Goal: Task Accomplishment & Management: Manage account settings

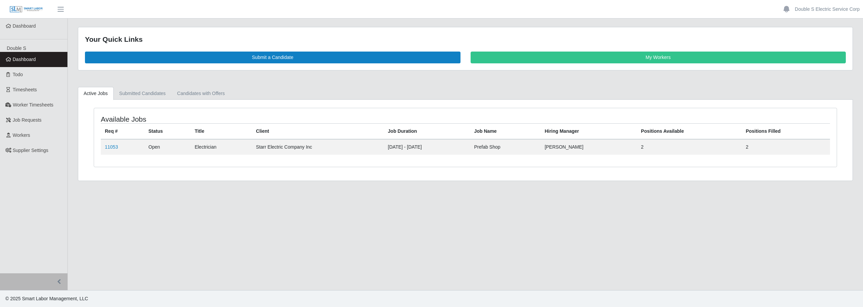
click at [30, 139] on link "Workers" at bounding box center [33, 135] width 67 height 15
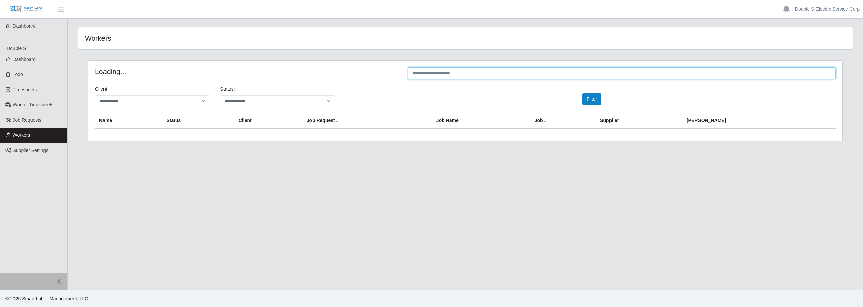
click at [428, 73] on input "text" at bounding box center [622, 73] width 428 height 12
type input "*****"
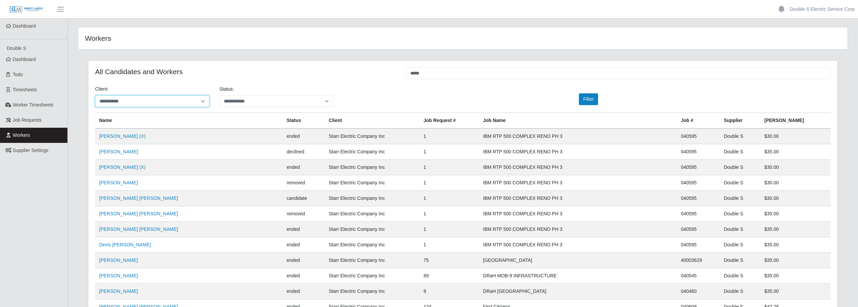
click at [201, 98] on select "**********" at bounding box center [152, 101] width 114 height 12
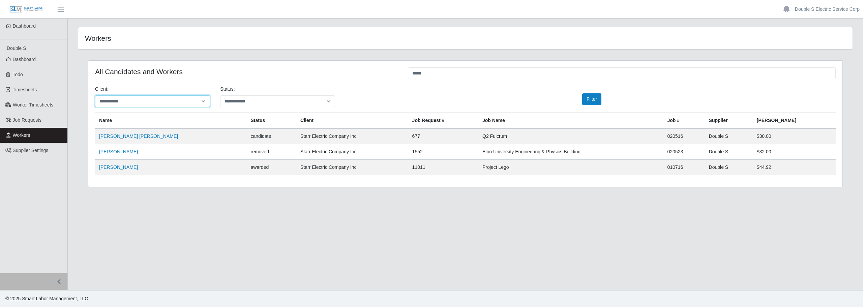
select select "**********"
click at [95, 95] on select "**********" at bounding box center [152, 101] width 115 height 12
click at [120, 168] on link "Ramon Cintron Gomez" at bounding box center [118, 167] width 39 height 5
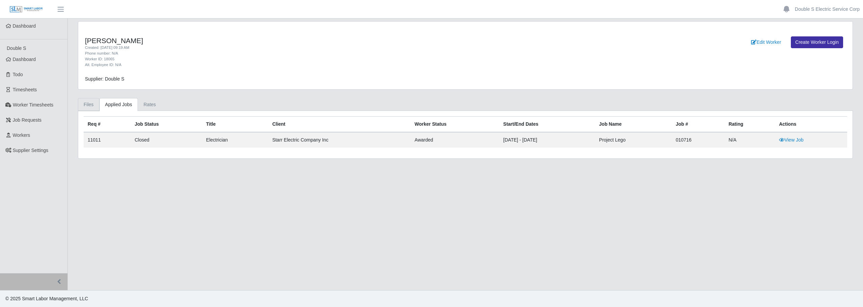
click at [89, 106] on link "Files" at bounding box center [89, 104] width 22 height 13
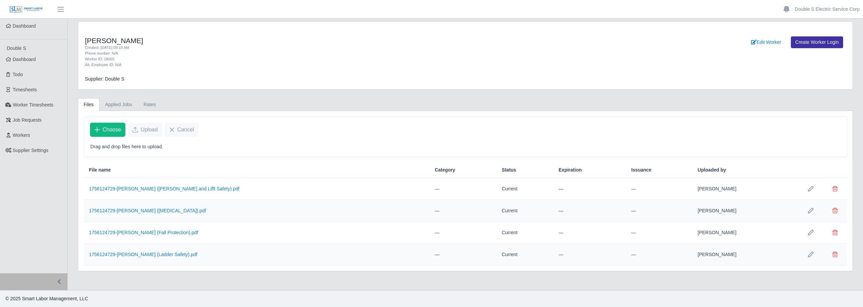
click at [102, 131] on button "Choose" at bounding box center [107, 130] width 35 height 14
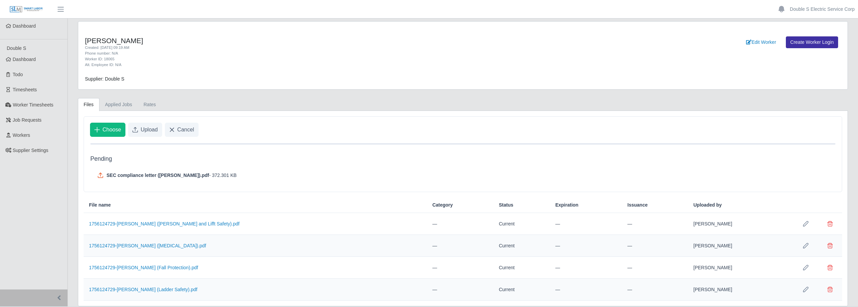
click at [110, 128] on span "Choose" at bounding box center [112, 130] width 19 height 8
click at [146, 127] on span "Upload" at bounding box center [149, 130] width 17 height 8
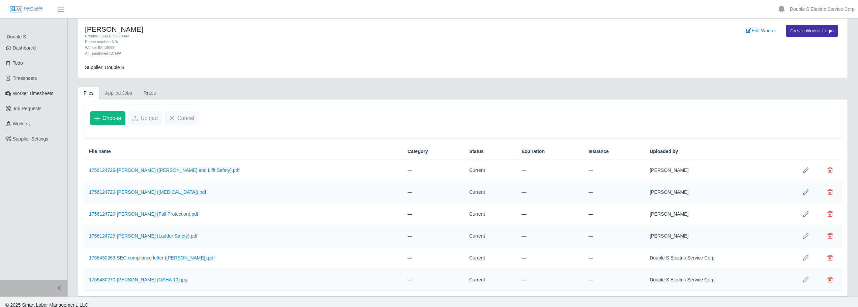
scroll to position [18, 0]
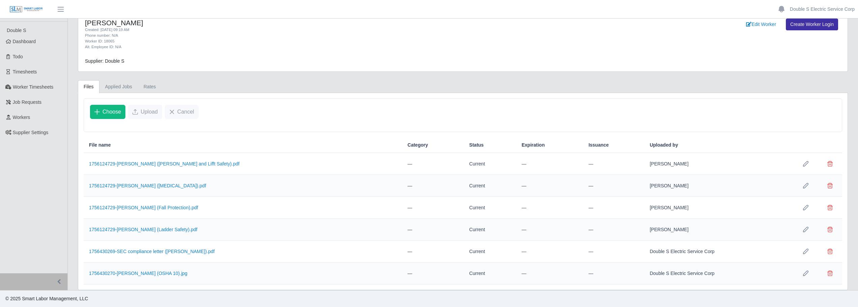
click at [803, 165] on icon "Row Edit" at bounding box center [805, 163] width 5 height 5
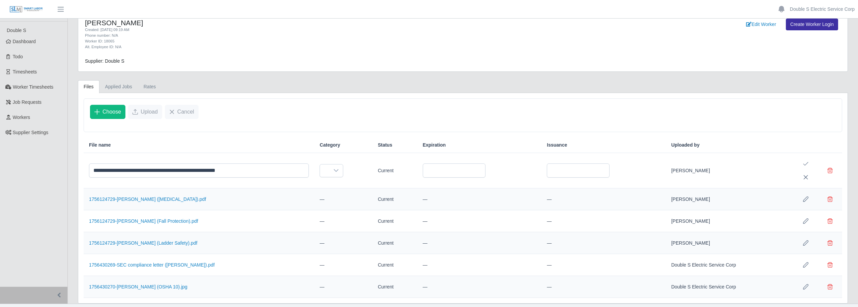
click at [340, 171] on div at bounding box center [335, 171] width 13 height 12
click at [346, 197] on span "Certifications" at bounding box center [339, 199] width 27 height 7
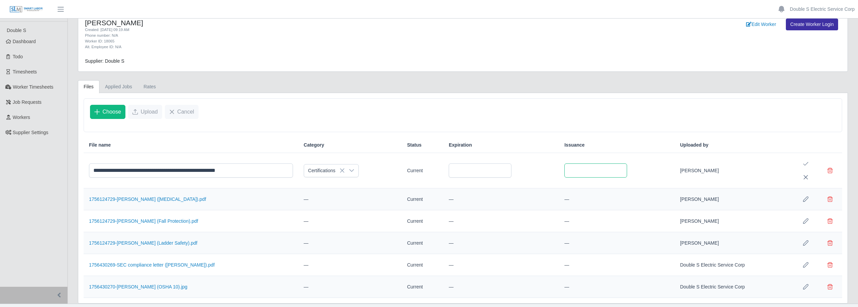
click at [597, 173] on input "text" at bounding box center [596, 171] width 63 height 14
click at [543, 167] on td at bounding box center [501, 170] width 116 height 35
click at [351, 172] on icon at bounding box center [351, 170] width 5 height 5
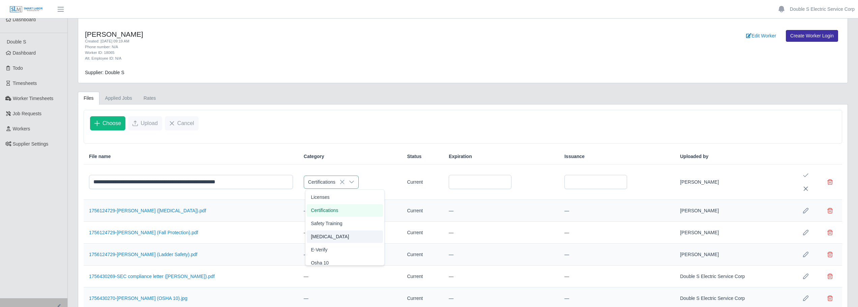
scroll to position [0, 0]
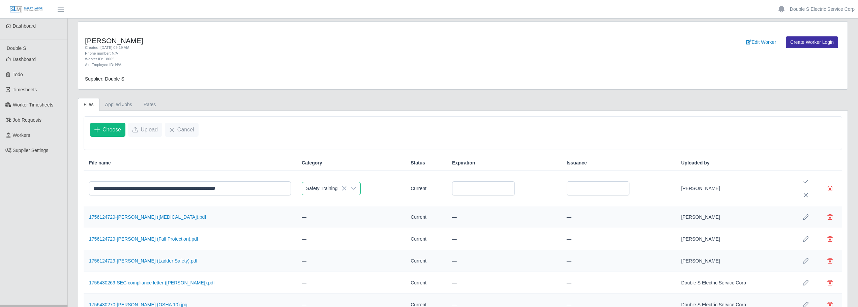
click at [334, 229] on span "Safety Training" at bounding box center [326, 230] width 31 height 7
click at [805, 181] on icon "Save Edit" at bounding box center [805, 181] width 5 height 5
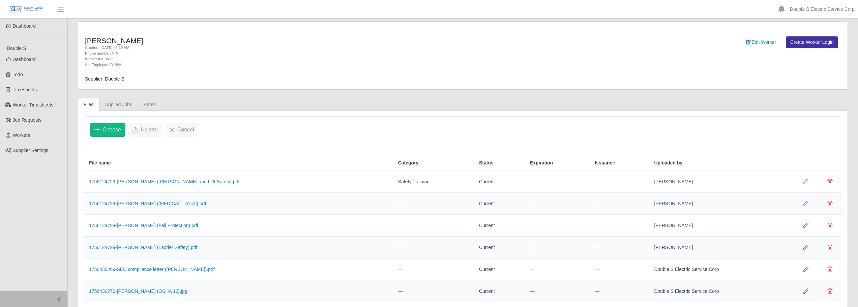
click at [804, 205] on icon "Row Edit" at bounding box center [805, 203] width 5 height 5
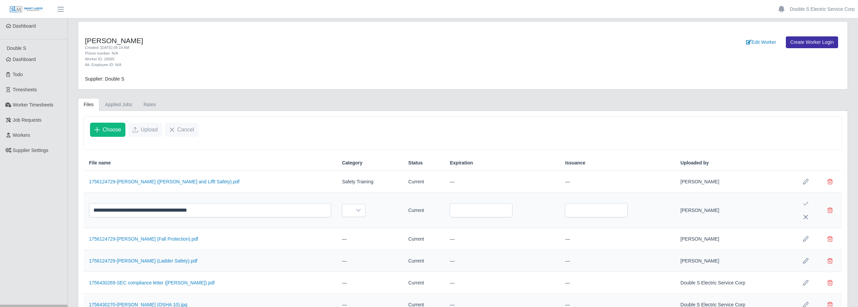
click at [356, 210] on icon at bounding box center [358, 210] width 5 height 5
click at [361, 264] on li "Drug Test" at bounding box center [357, 265] width 76 height 12
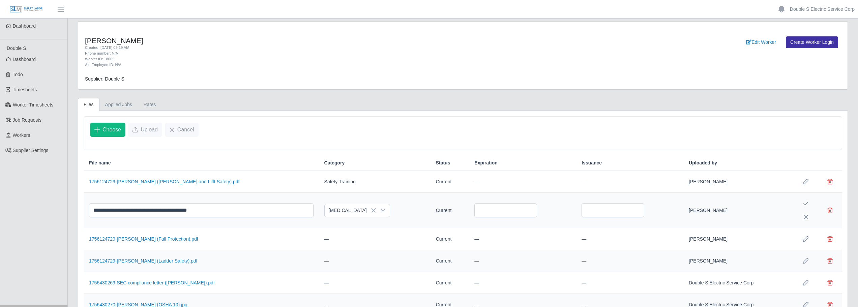
click at [806, 205] on icon "Save Edit" at bounding box center [805, 203] width 5 height 5
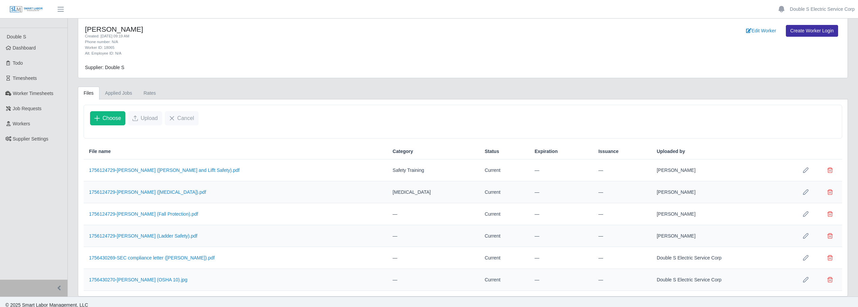
scroll to position [18, 0]
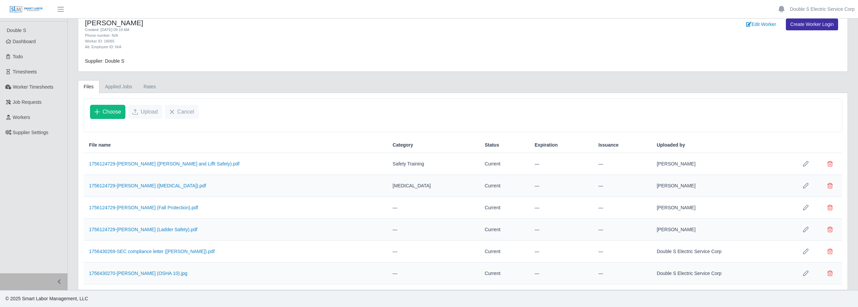
click at [805, 206] on icon "Row Edit" at bounding box center [805, 207] width 5 height 5
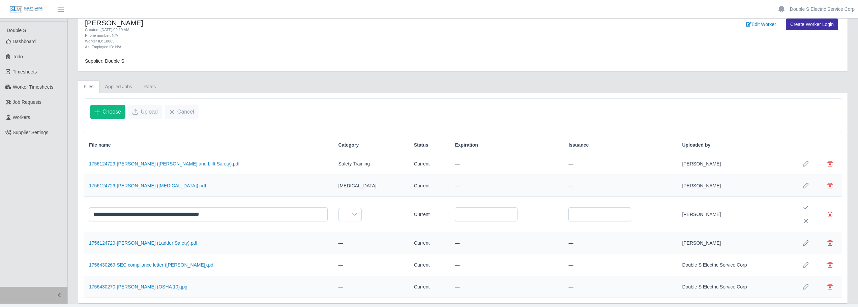
click at [352, 213] on icon at bounding box center [354, 214] width 5 height 5
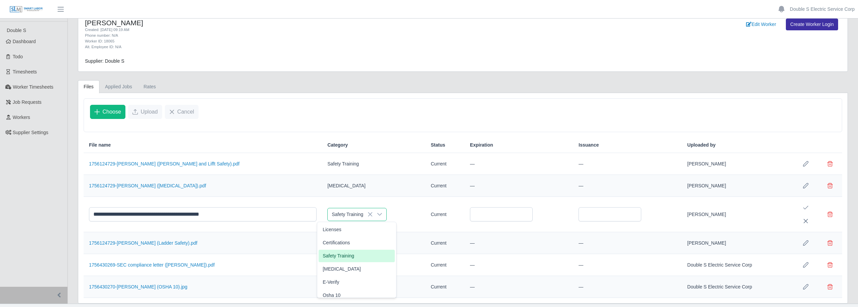
click at [346, 256] on span "Safety Training" at bounding box center [338, 256] width 31 height 7
click at [804, 209] on icon "Save Edit" at bounding box center [805, 207] width 5 height 5
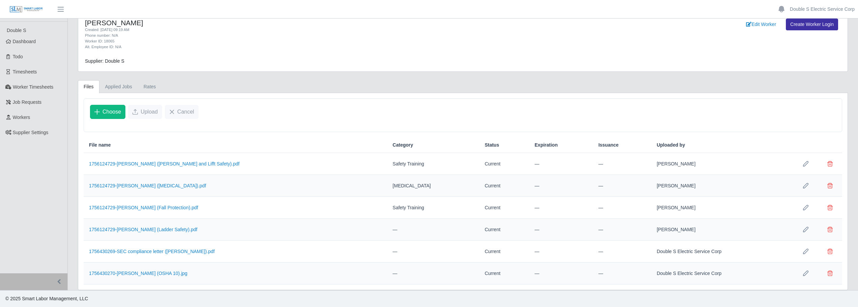
click at [807, 231] on icon "Row Edit" at bounding box center [805, 229] width 5 height 5
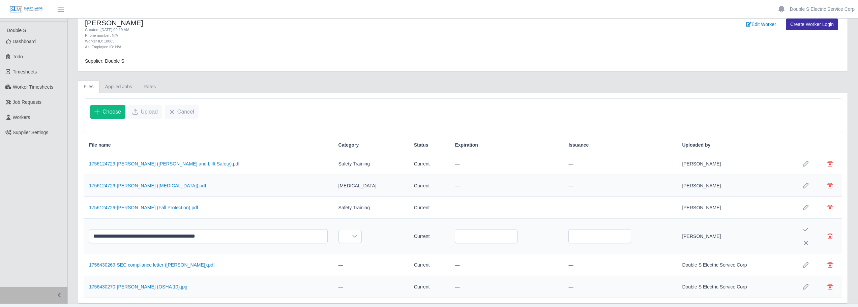
click at [352, 234] on icon at bounding box center [354, 236] width 5 height 5
click at [346, 180] on span "Safety Training" at bounding box center [338, 183] width 31 height 7
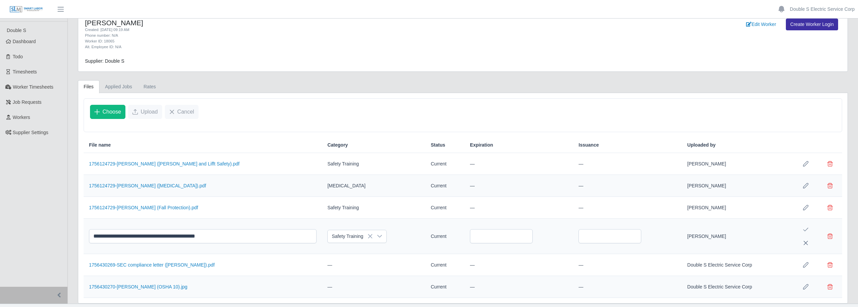
click at [805, 227] on button "Save Edit" at bounding box center [805, 229] width 13 height 13
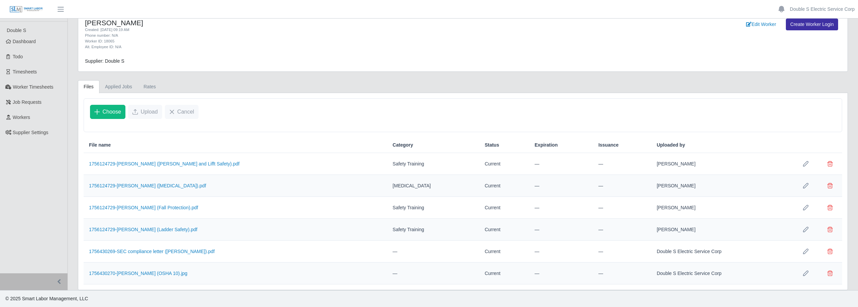
click at [804, 253] on icon "Row Edit" at bounding box center [805, 251] width 5 height 5
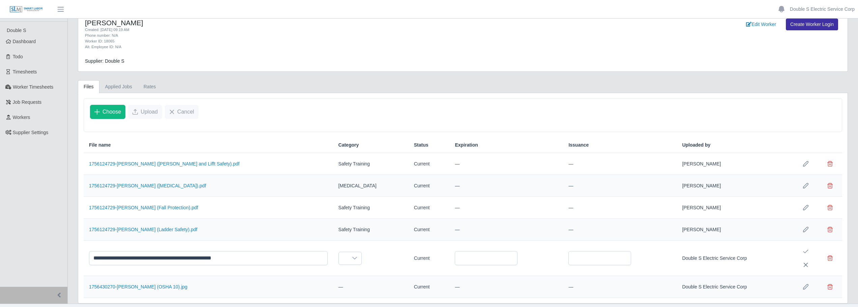
click at [353, 258] on icon at bounding box center [355, 258] width 5 height 3
click at [353, 216] on span "Good Guys Letter" at bounding box center [340, 216] width 37 height 7
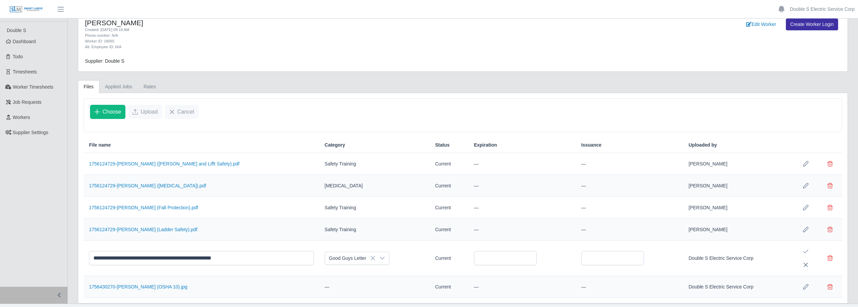
click at [805, 251] on icon "Save Edit" at bounding box center [805, 251] width 5 height 5
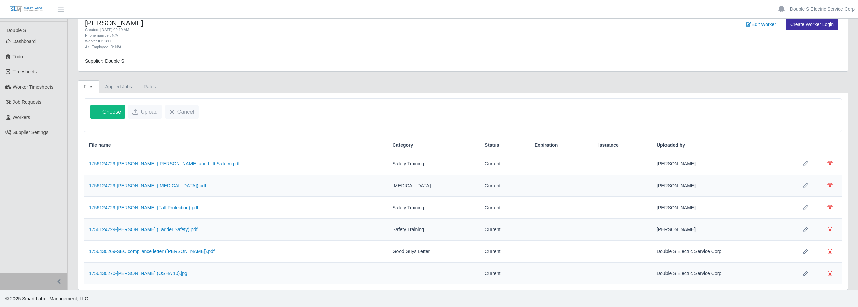
click at [805, 273] on icon "Row Edit" at bounding box center [805, 273] width 5 height 5
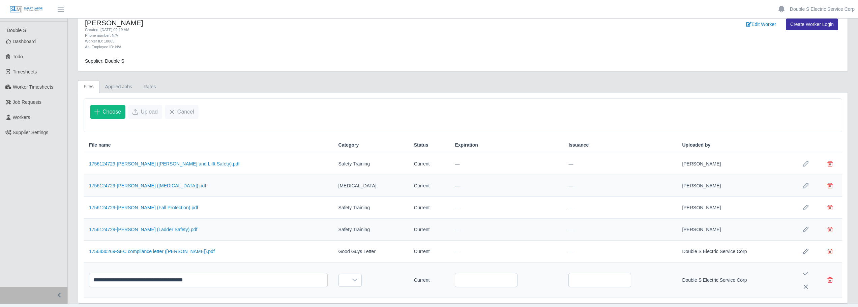
click at [352, 278] on icon at bounding box center [354, 280] width 5 height 5
click at [337, 267] on li "Osha 10" at bounding box center [354, 266] width 76 height 12
click at [805, 273] on icon "Save Edit" at bounding box center [805, 273] width 5 height 5
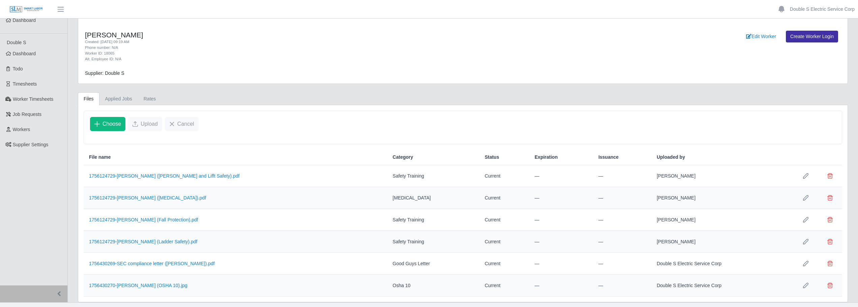
scroll to position [0, 0]
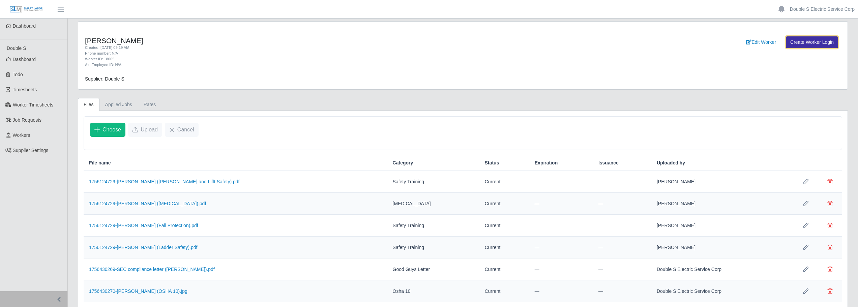
click at [814, 40] on link "Create Worker Login" at bounding box center [812, 42] width 52 height 12
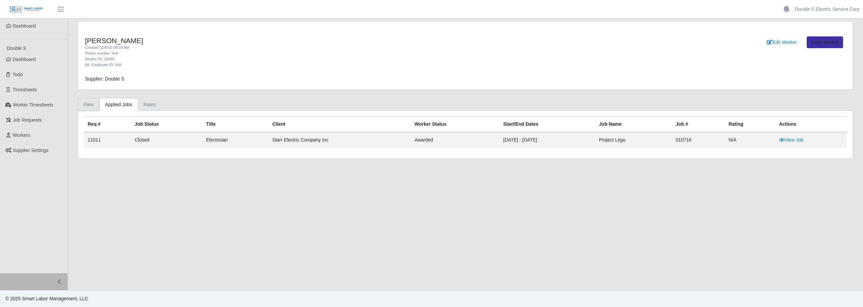
click at [86, 107] on link "Files" at bounding box center [89, 104] width 22 height 13
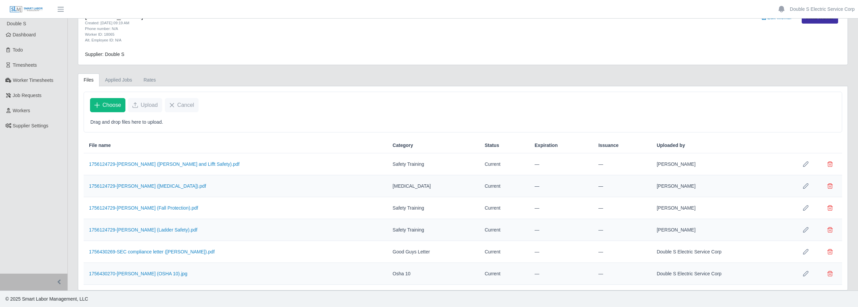
scroll to position [25, 0]
click at [107, 81] on link "Applied Jobs" at bounding box center [118, 79] width 38 height 13
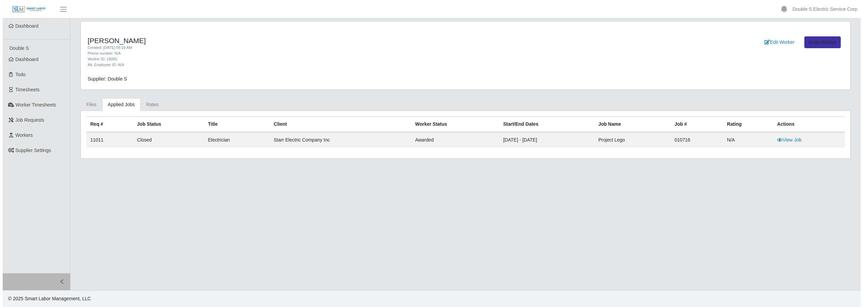
scroll to position [0, 0]
click at [796, 134] on td "View Job" at bounding box center [811, 140] width 72 height 16
click at [794, 137] on td "View Job" at bounding box center [811, 140] width 72 height 16
click at [793, 140] on link "View Job" at bounding box center [791, 139] width 25 height 5
click at [220, 202] on main "Ramon Cintron Gomez Created: 08/20/2025 09:19 AM Phone number: N/A Worker ID: 1…" at bounding box center [466, 155] width 796 height 272
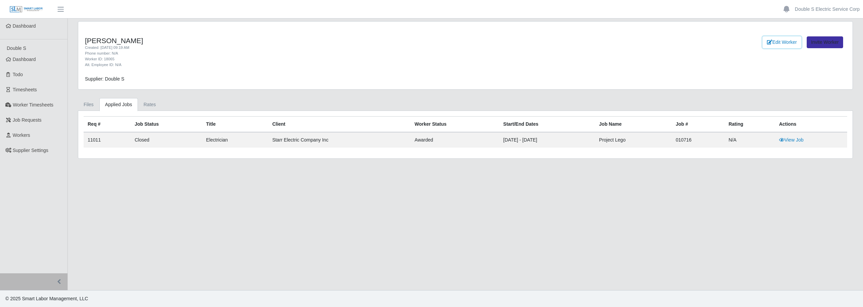
click at [786, 39] on link "Edit Worker" at bounding box center [782, 42] width 39 height 12
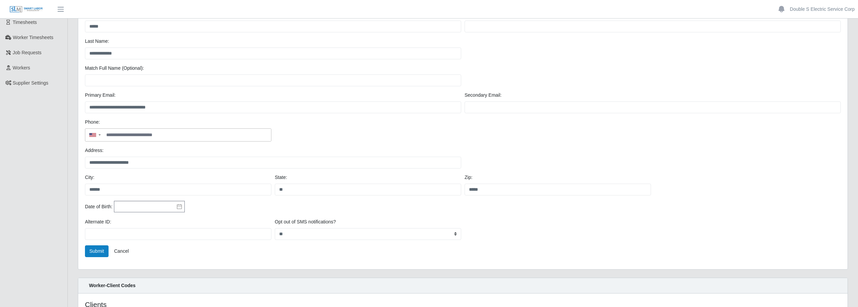
scroll to position [90, 0]
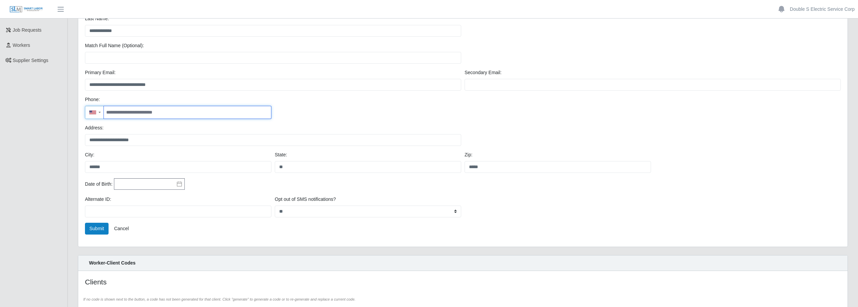
click at [178, 115] on input at bounding box center [187, 112] width 167 height 12
type input "**********"
click at [533, 132] on div "**********" at bounding box center [462, 137] width 759 height 27
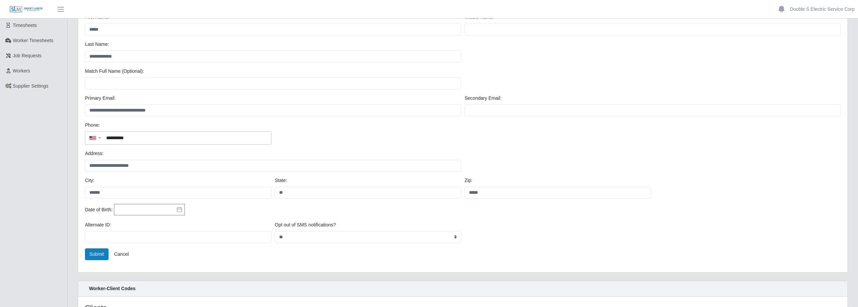
scroll to position [88, 0]
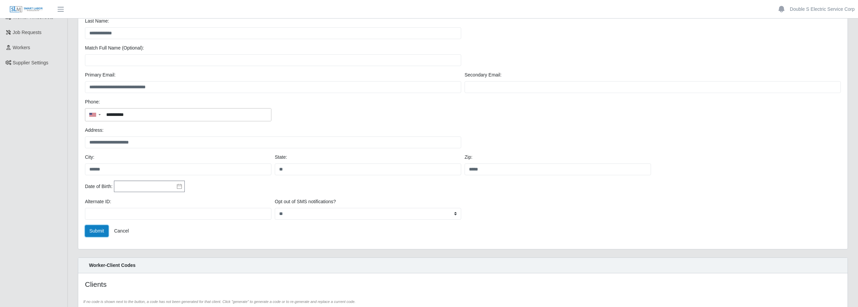
click at [93, 230] on button "Submit" at bounding box center [97, 231] width 24 height 12
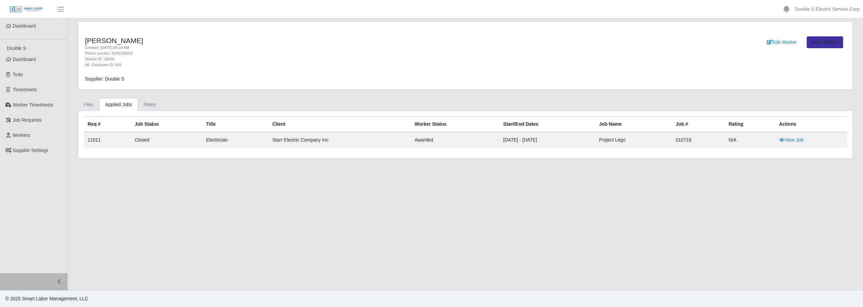
click at [697, 181] on main "[PERSON_NAME] Created: [DATE] 09:19 AM Phone number: 9195190223 Worker ID: 1806…" at bounding box center [466, 155] width 796 height 272
click at [26, 59] on span "Dashboard" at bounding box center [24, 59] width 23 height 5
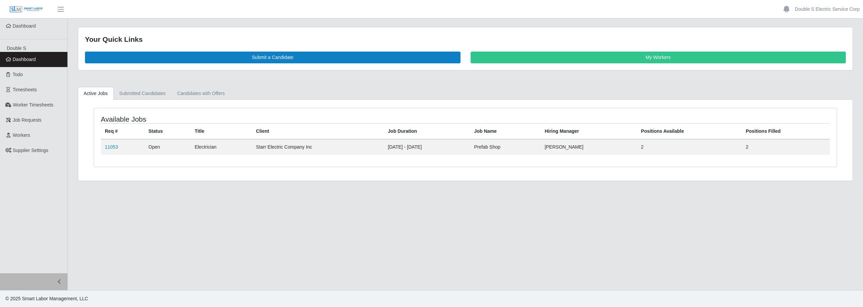
click at [20, 138] on span "Workers" at bounding box center [22, 135] width 18 height 5
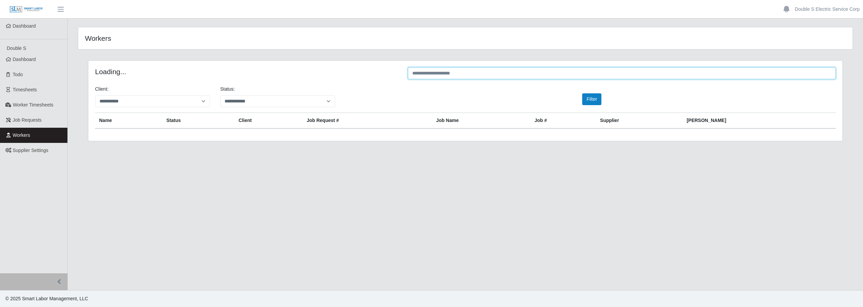
click at [424, 73] on input "text" at bounding box center [622, 73] width 428 height 12
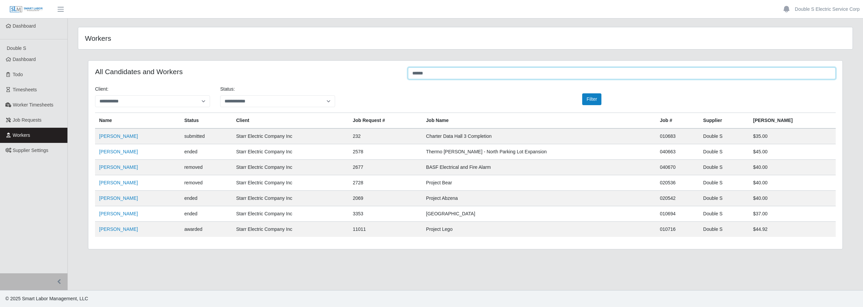
type input "******"
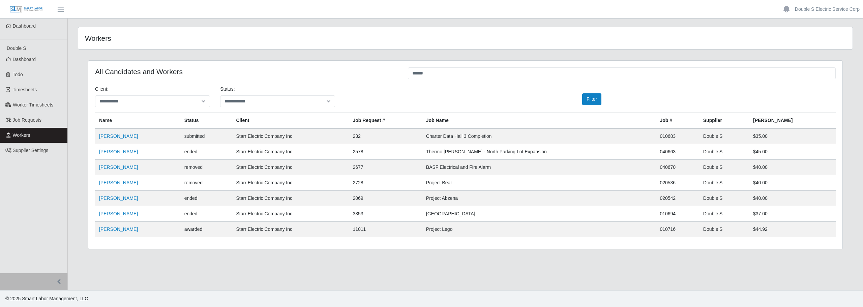
click at [135, 231] on link "Hector Lizandro Inestroza" at bounding box center [118, 229] width 39 height 5
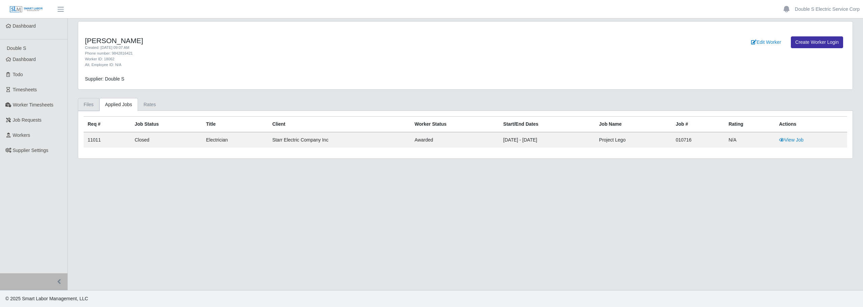
click at [88, 103] on link "Files" at bounding box center [89, 104] width 22 height 13
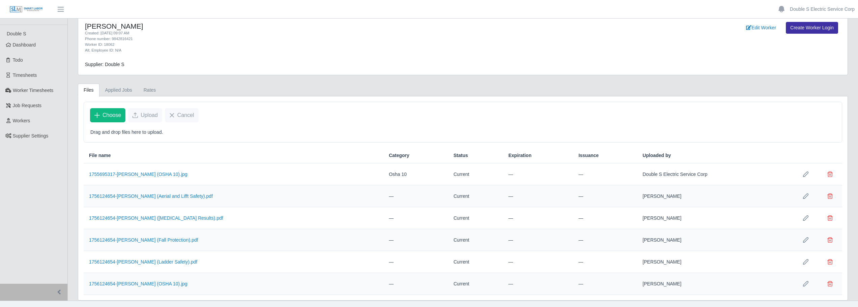
scroll to position [25, 0]
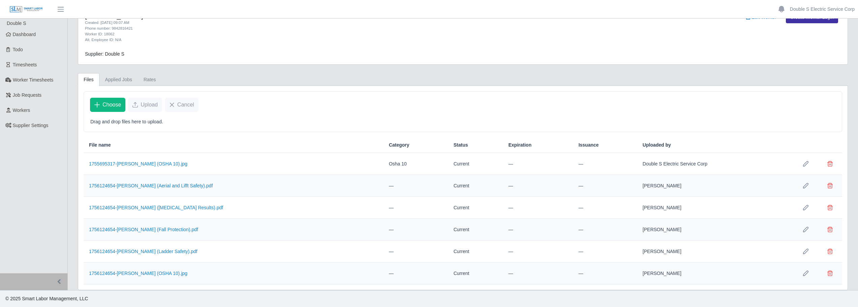
click at [108, 103] on span "Choose" at bounding box center [112, 105] width 19 height 8
click at [118, 104] on span "Choose" at bounding box center [112, 105] width 19 height 8
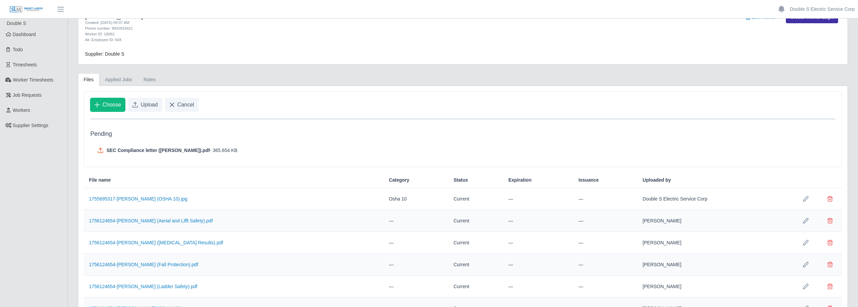
scroll to position [60, 0]
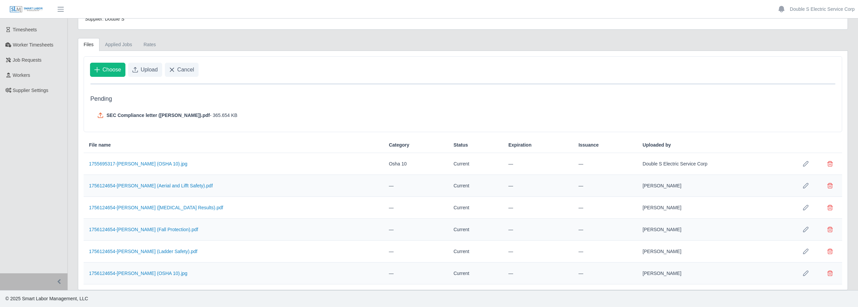
click at [146, 70] on span "Upload" at bounding box center [149, 70] width 17 height 8
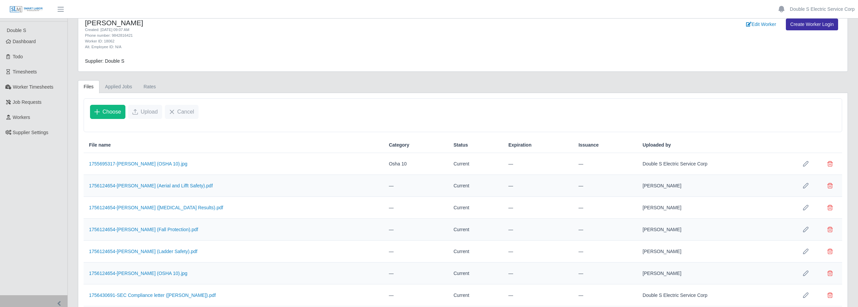
scroll to position [40, 0]
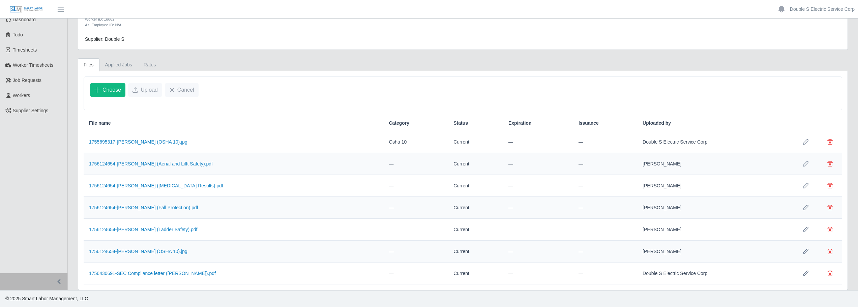
click at [807, 162] on icon "Row Edit" at bounding box center [805, 163] width 5 height 5
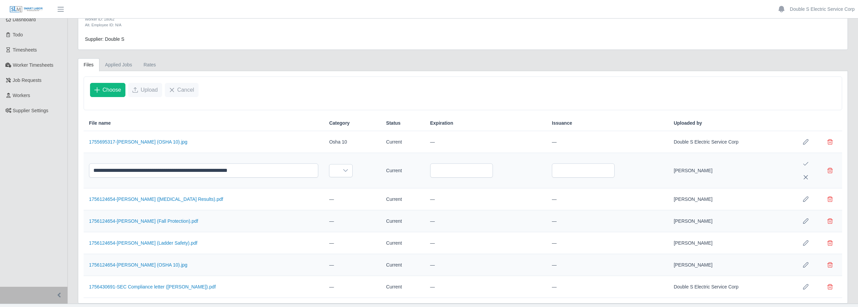
scroll to position [53, 0]
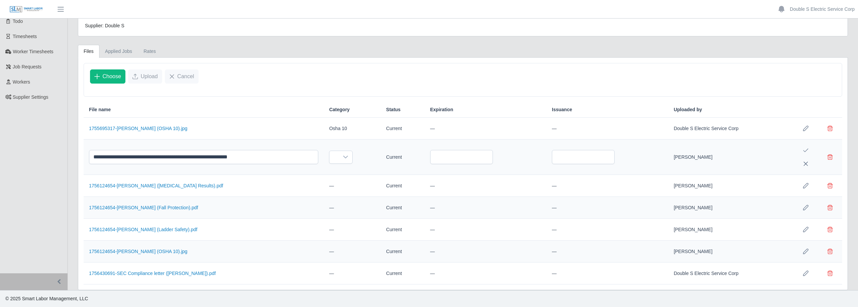
click at [343, 156] on icon at bounding box center [345, 156] width 5 height 5
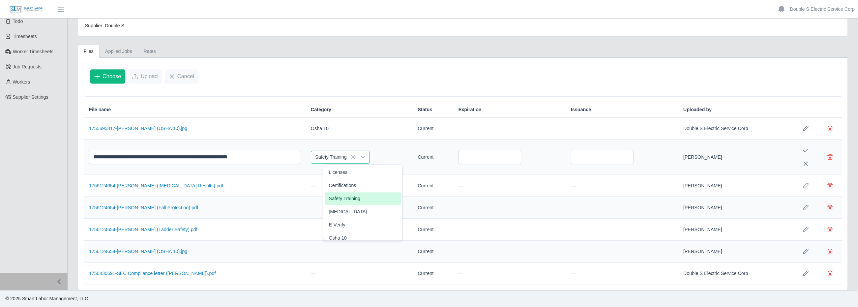
click at [349, 197] on span "Safety Training" at bounding box center [344, 198] width 31 height 7
click at [809, 150] on button "Save Edit" at bounding box center [805, 150] width 13 height 13
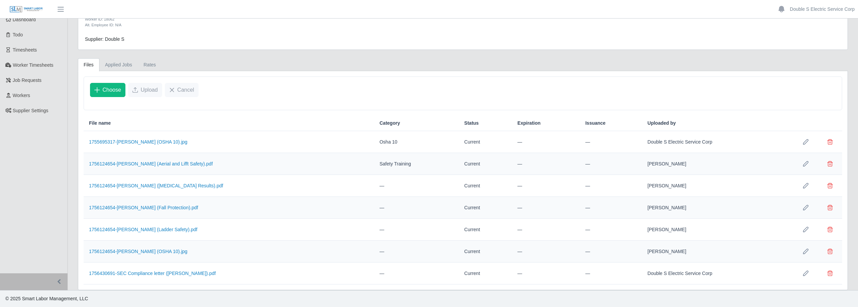
click at [811, 184] on button "Row Edit" at bounding box center [805, 185] width 13 height 13
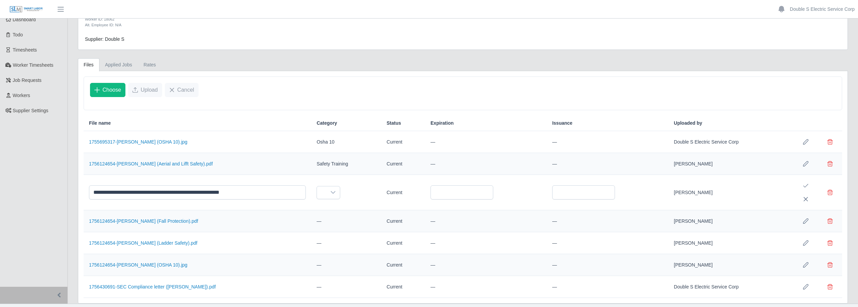
scroll to position [53, 0]
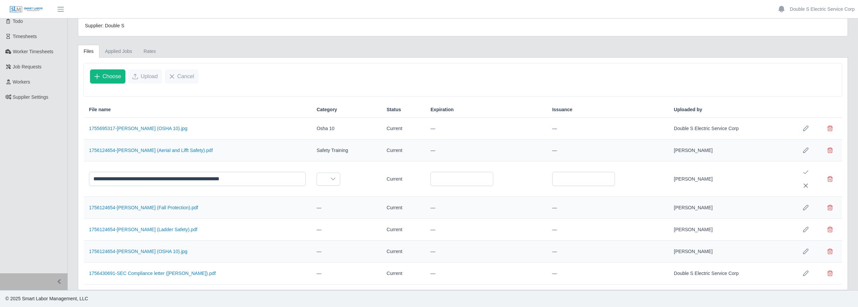
click at [340, 180] on div at bounding box center [332, 179] width 13 height 12
click at [343, 219] on span "Safety Training" at bounding box center [343, 220] width 31 height 7
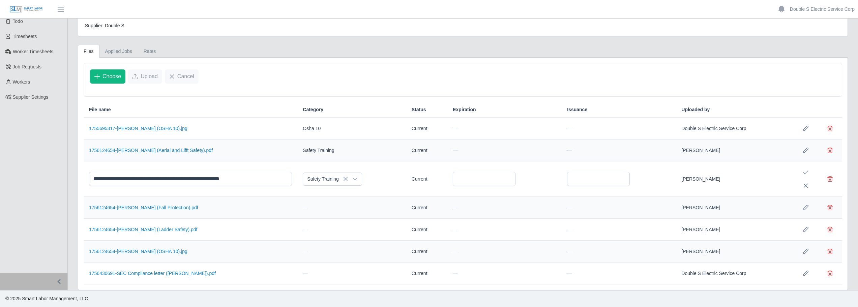
click at [804, 170] on icon "Save Edit" at bounding box center [805, 172] width 5 height 5
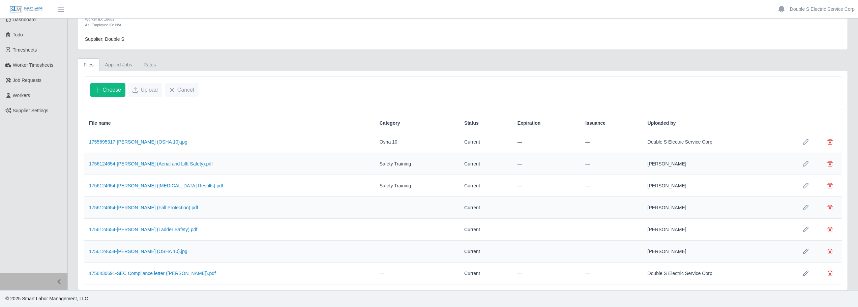
click at [804, 206] on icon "Row Edit" at bounding box center [805, 207] width 5 height 5
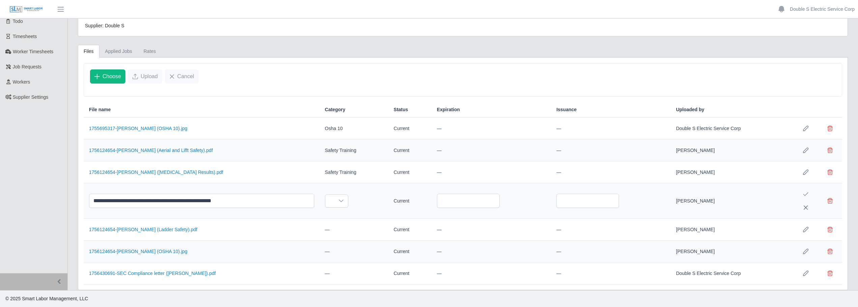
click at [341, 203] on icon at bounding box center [341, 200] width 5 height 5
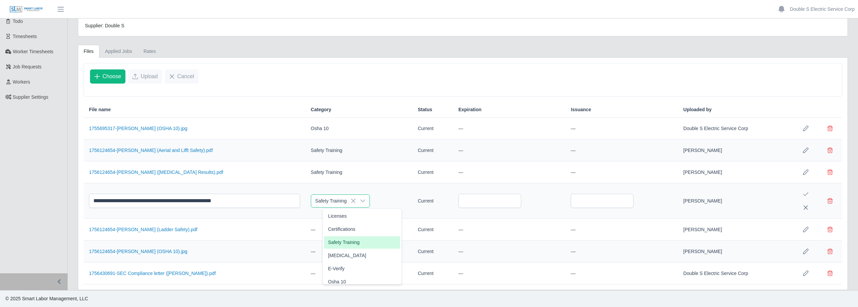
click at [338, 243] on span "Safety Training" at bounding box center [343, 242] width 31 height 7
click at [808, 194] on icon "Save Edit" at bounding box center [805, 194] width 5 height 5
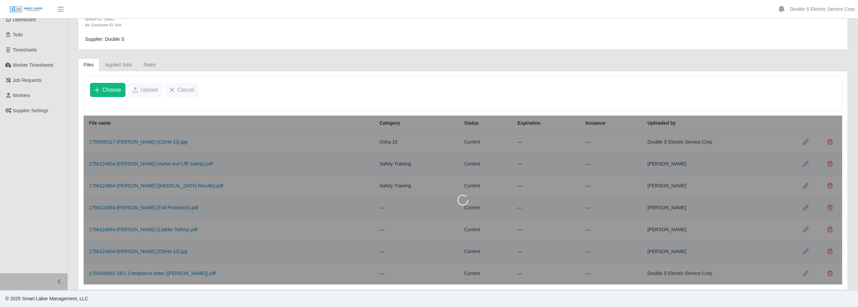
scroll to position [40, 0]
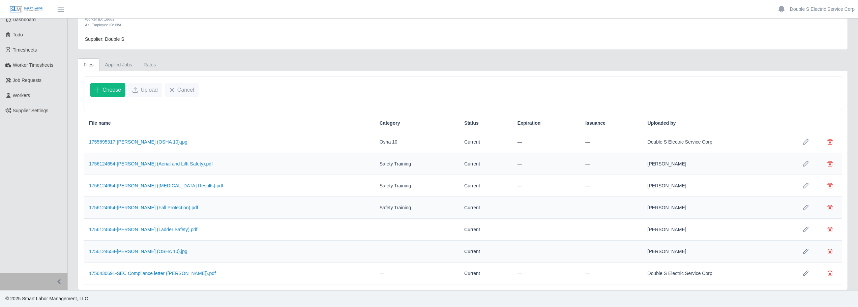
click at [805, 230] on icon "Row Edit" at bounding box center [805, 229] width 5 height 5
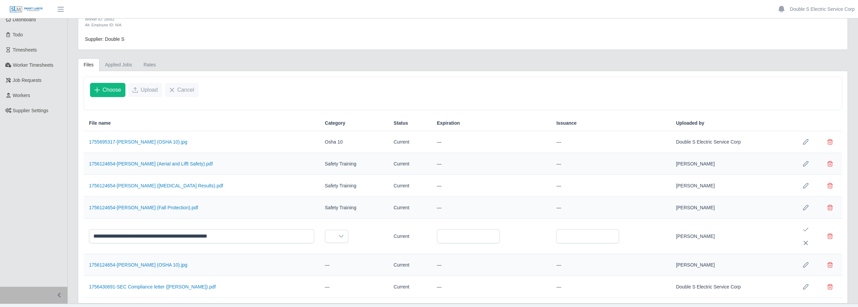
scroll to position [53, 0]
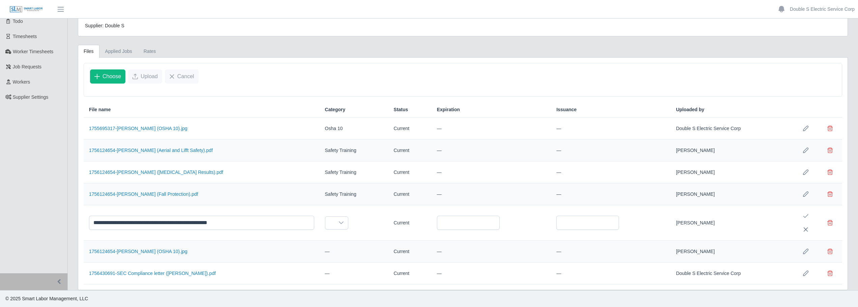
click at [343, 222] on div at bounding box center [341, 223] width 13 height 12
click at [345, 264] on span "Safety Training" at bounding box center [343, 264] width 31 height 7
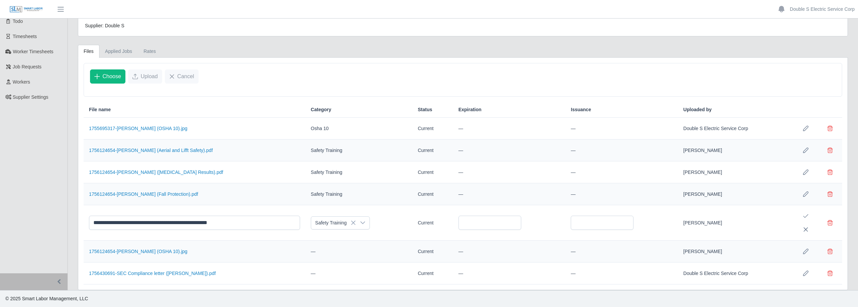
click at [807, 218] on icon "Save Edit" at bounding box center [805, 215] width 5 height 5
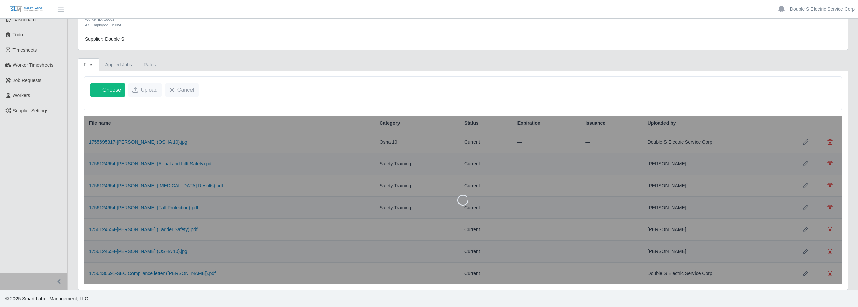
scroll to position [40, 0]
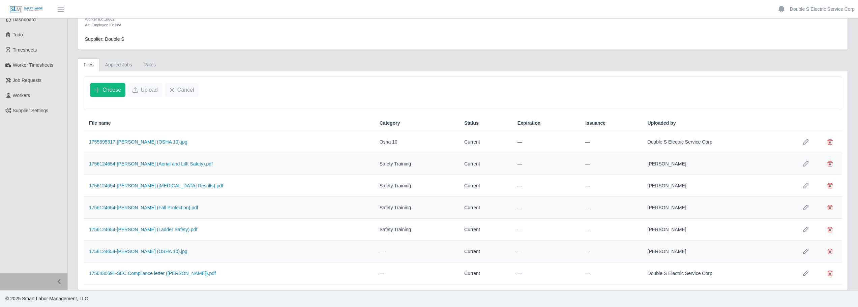
click at [805, 253] on icon "Row Edit" at bounding box center [805, 251] width 5 height 5
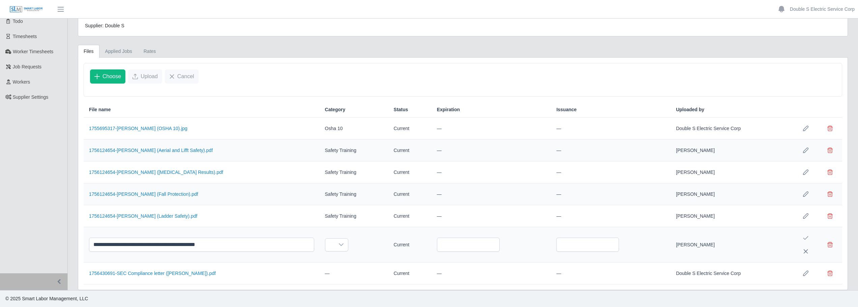
click at [345, 246] on div at bounding box center [341, 245] width 13 height 12
click at [345, 230] on span "Osha 10" at bounding box center [337, 231] width 18 height 7
click at [805, 236] on icon "Save Edit" at bounding box center [805, 237] width 5 height 5
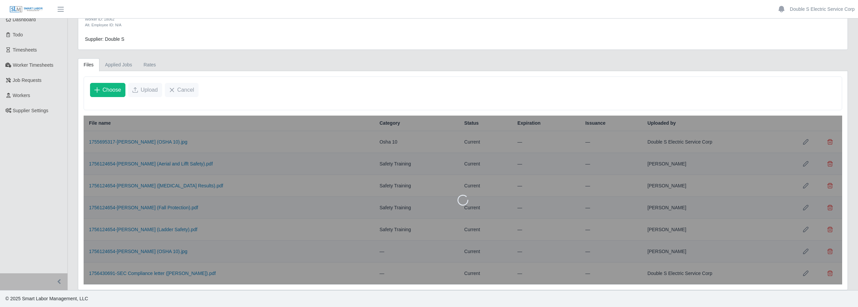
scroll to position [40, 0]
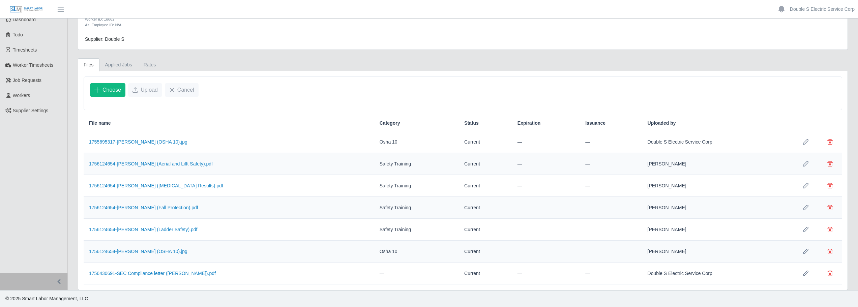
click at [807, 273] on icon "Row Edit" at bounding box center [805, 273] width 5 height 5
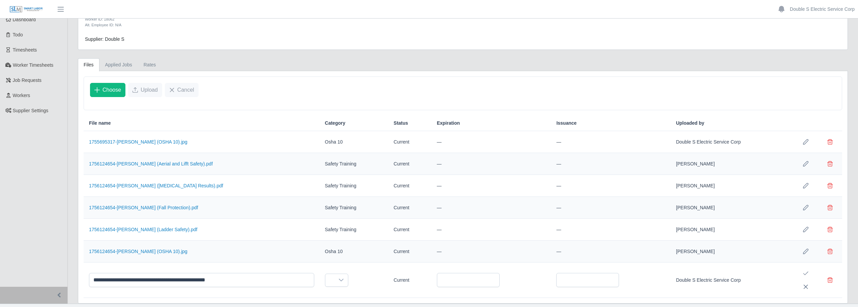
scroll to position [53, 0]
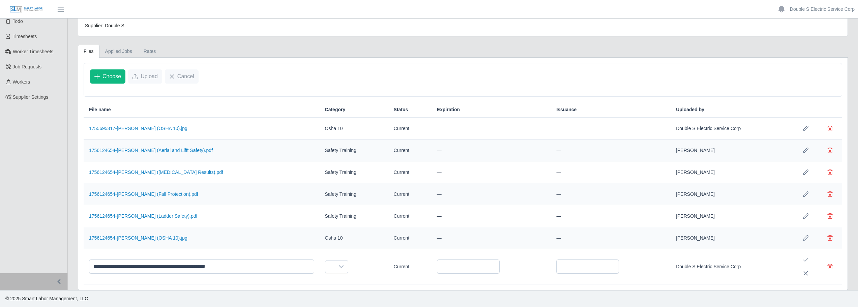
click at [340, 267] on icon at bounding box center [341, 266] width 5 height 5
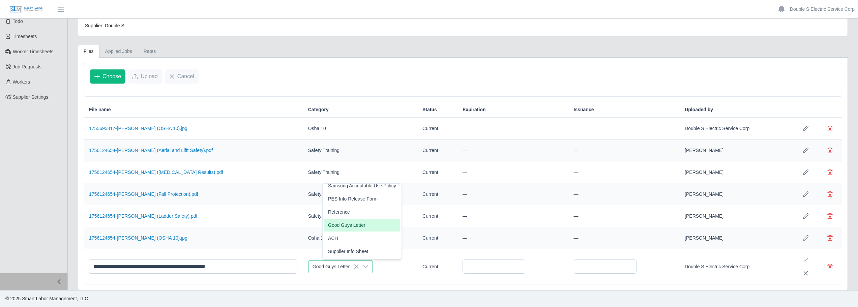
click at [368, 225] on li "Good Guys Letter" at bounding box center [362, 225] width 76 height 12
click at [807, 260] on icon "Save Edit" at bounding box center [806, 260] width 5 height 4
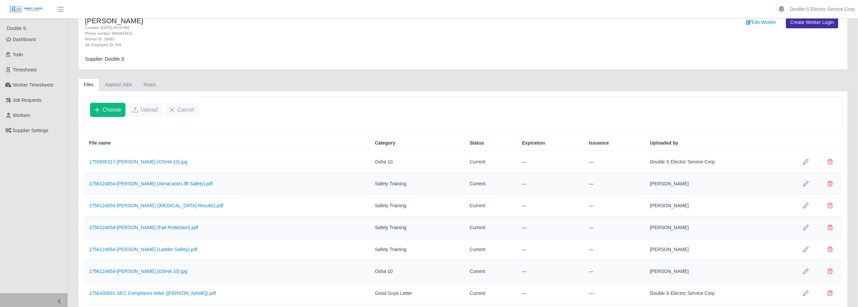
scroll to position [0, 0]
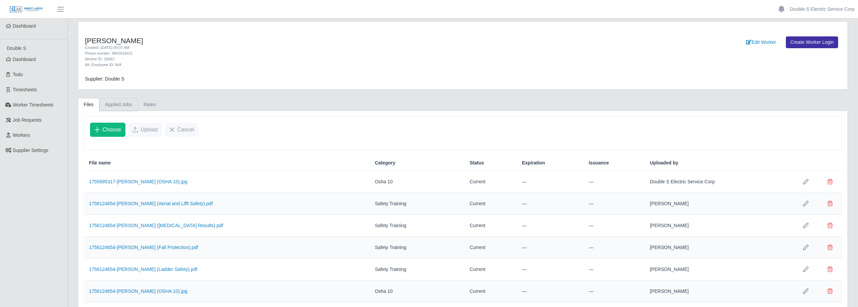
click at [126, 104] on link "Applied Jobs" at bounding box center [118, 104] width 38 height 13
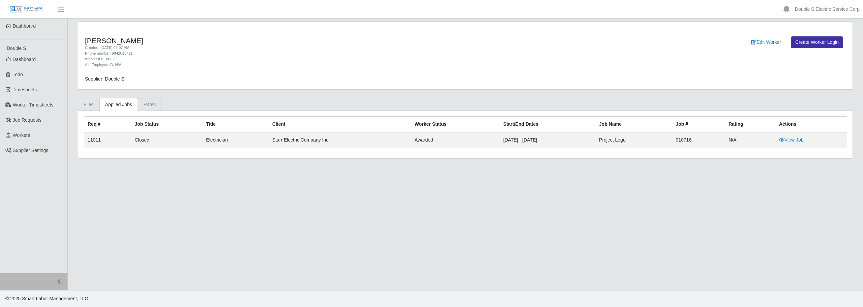
click at [148, 103] on link "Rates" at bounding box center [150, 104] width 24 height 13
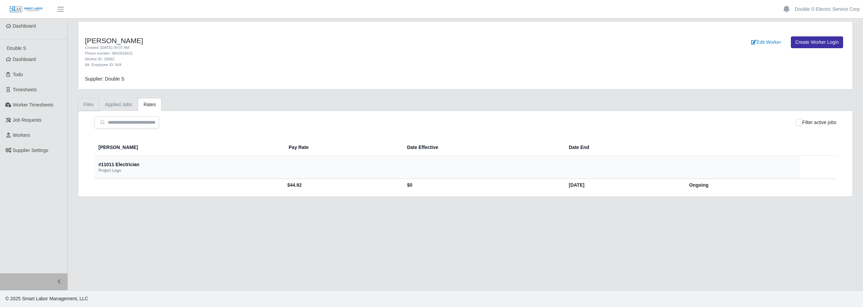
click at [89, 106] on link "Files" at bounding box center [89, 104] width 22 height 13
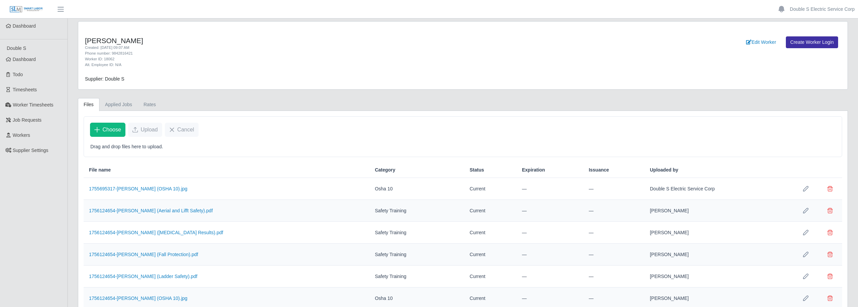
click at [24, 61] on span "Dashboard" at bounding box center [24, 59] width 23 height 5
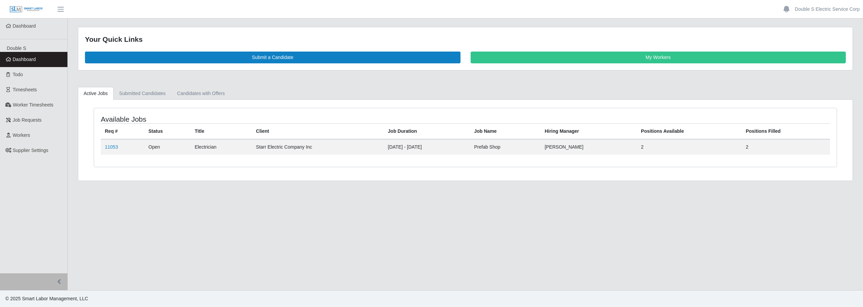
click at [42, 130] on link "Workers" at bounding box center [33, 135] width 67 height 15
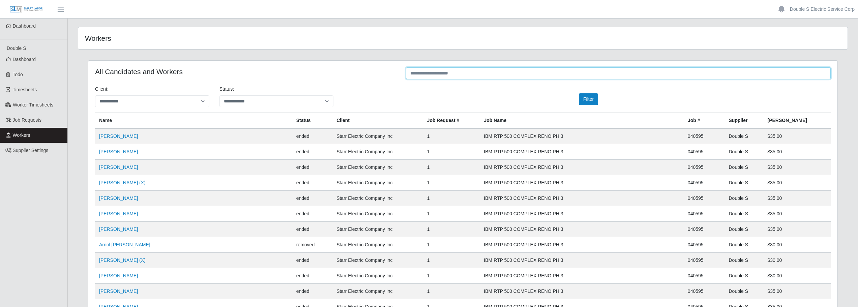
click at [428, 73] on input "text" at bounding box center [618, 73] width 425 height 12
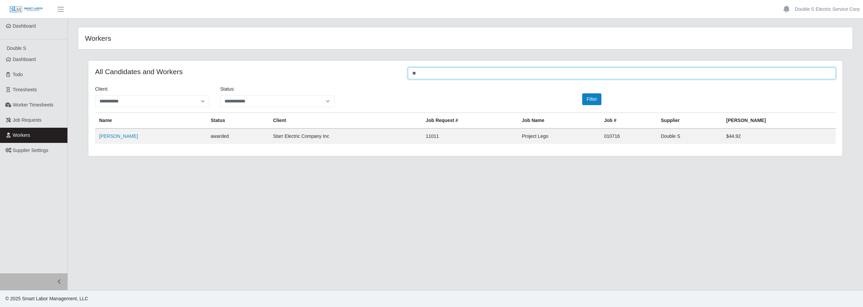
type input "*"
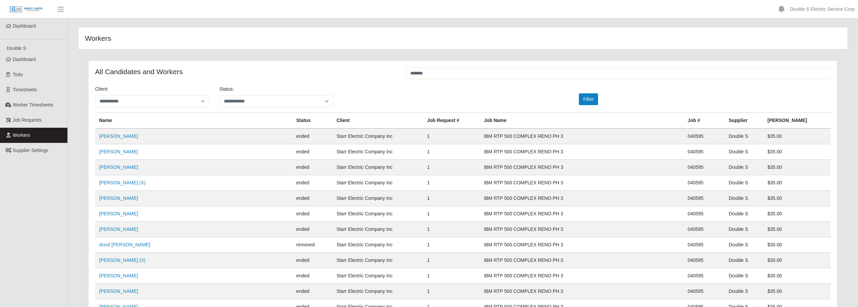
click at [126, 139] on link "[PERSON_NAME]" at bounding box center [118, 136] width 39 height 5
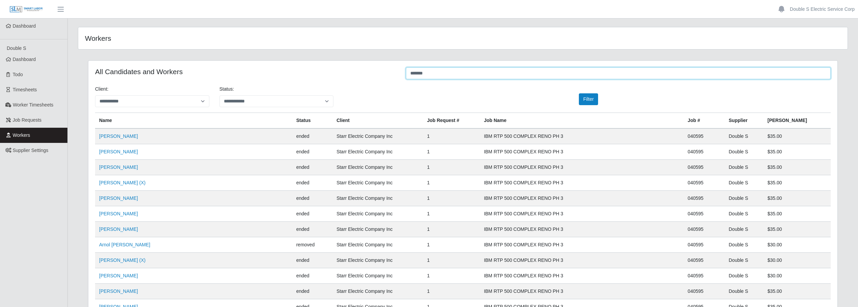
click at [441, 71] on input "*******" at bounding box center [618, 73] width 425 height 12
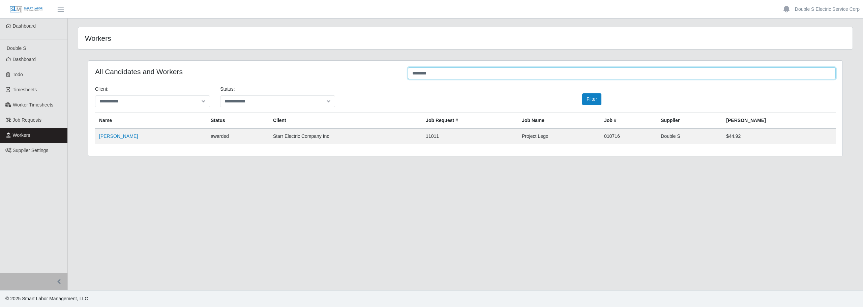
type input "*******"
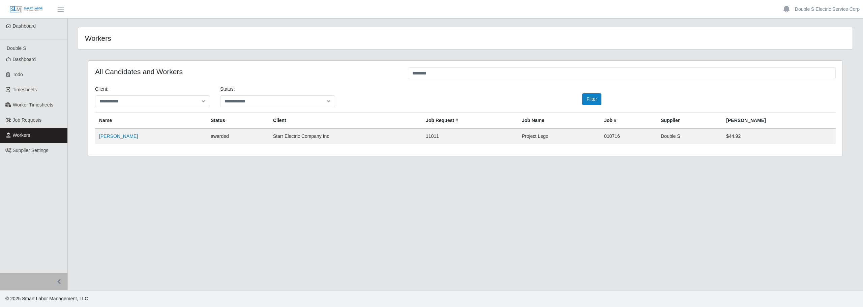
click at [128, 137] on link "[PERSON_NAME]" at bounding box center [118, 136] width 39 height 5
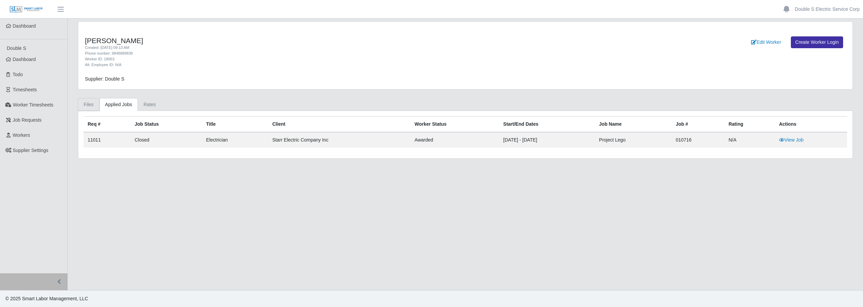
click at [92, 101] on link "Files" at bounding box center [89, 104] width 22 height 13
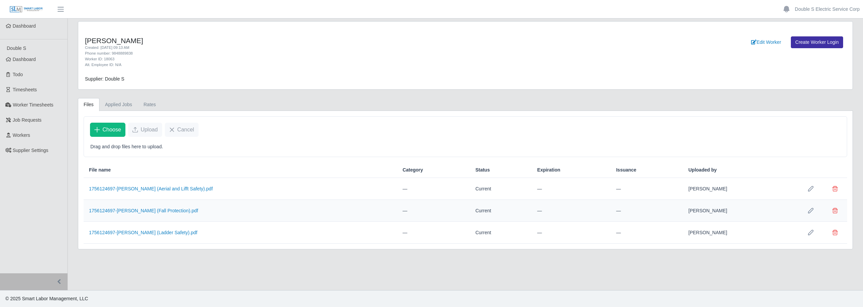
click at [111, 131] on span "Choose" at bounding box center [112, 130] width 19 height 8
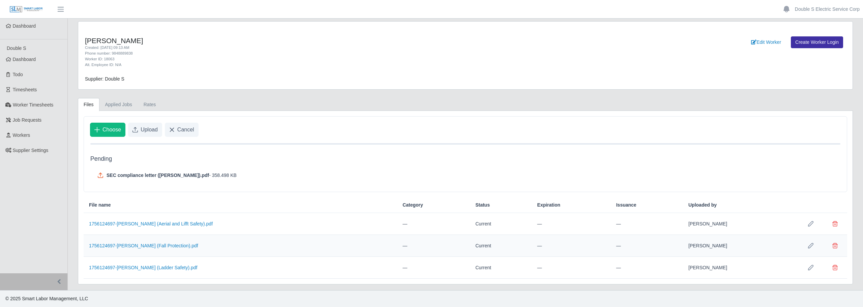
click at [106, 127] on span "Choose" at bounding box center [112, 130] width 19 height 8
click at [144, 133] on span "Upload" at bounding box center [149, 130] width 17 height 8
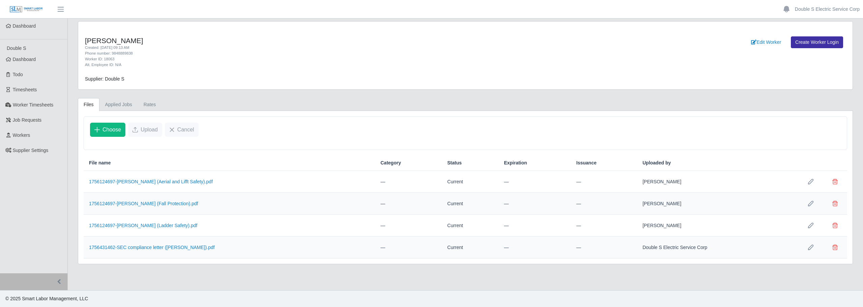
click at [809, 181] on icon "Row Edit" at bounding box center [810, 181] width 5 height 5
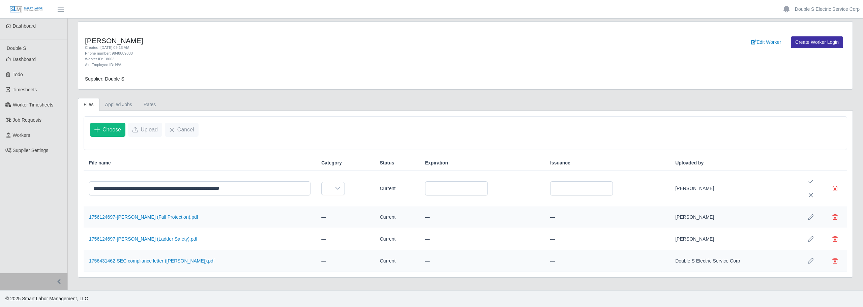
click at [340, 187] on icon at bounding box center [337, 188] width 5 height 5
click at [350, 229] on span "Safety Training" at bounding box center [342, 230] width 31 height 7
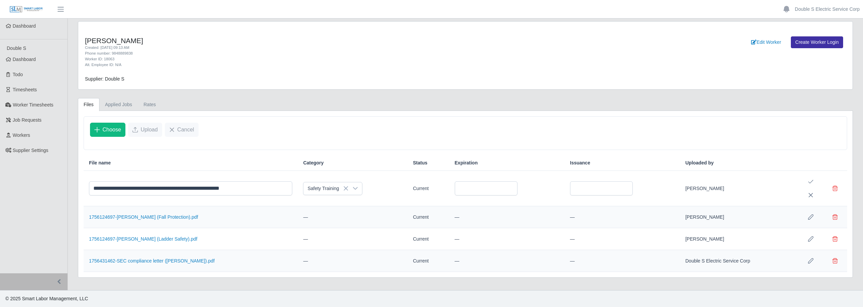
click at [811, 183] on icon "Save Edit" at bounding box center [810, 181] width 5 height 5
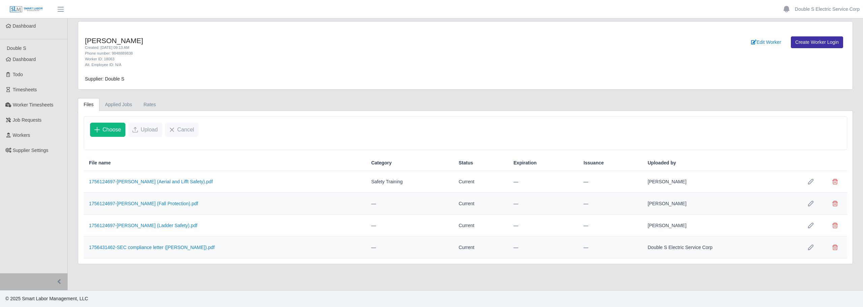
click at [810, 205] on icon "Row Edit" at bounding box center [810, 203] width 5 height 5
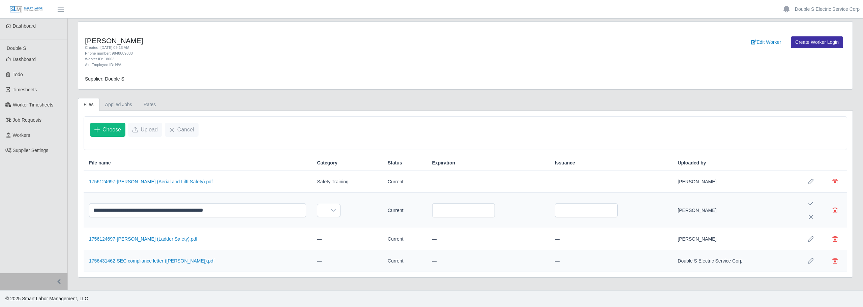
click at [337, 211] on div at bounding box center [333, 210] width 13 height 12
click at [344, 249] on span "Safety Training" at bounding box center [338, 252] width 31 height 7
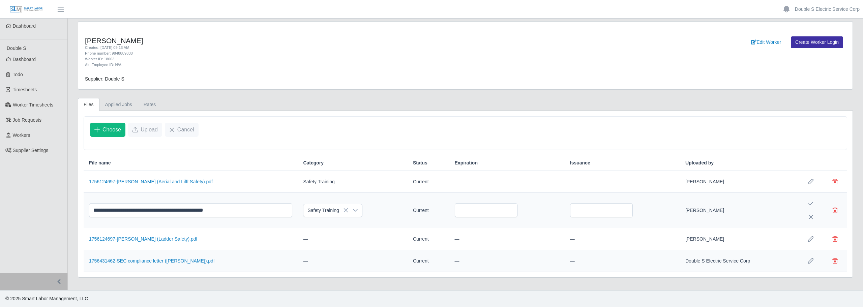
click at [815, 199] on button "Save Edit" at bounding box center [810, 203] width 13 height 13
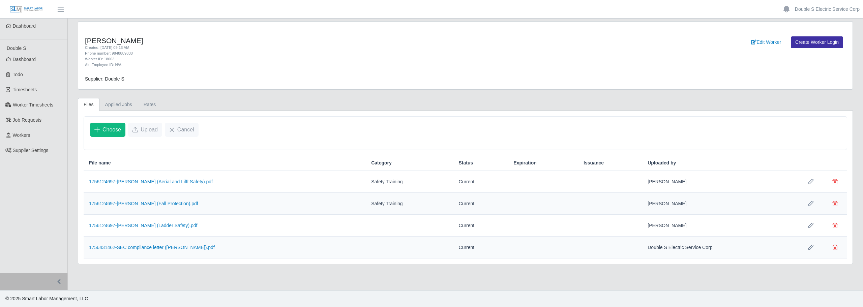
click at [809, 223] on icon "Row Edit" at bounding box center [810, 225] width 5 height 5
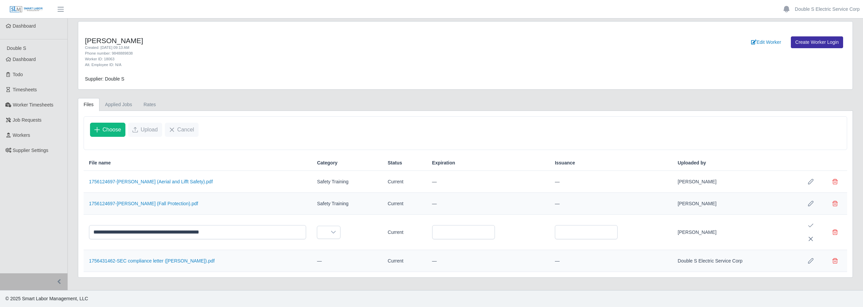
click at [340, 233] on div at bounding box center [333, 232] width 13 height 12
click at [345, 177] on span "Safety Training" at bounding box center [338, 179] width 31 height 7
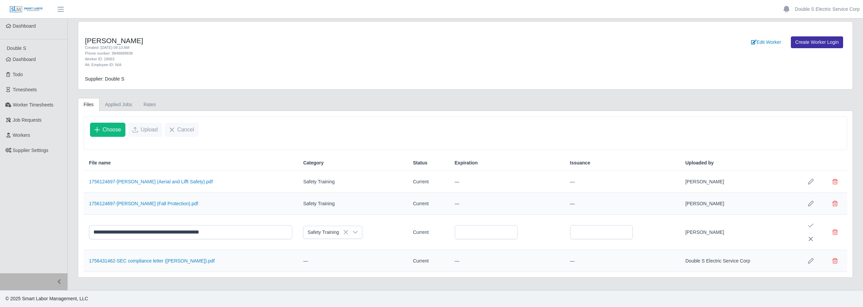
click at [810, 225] on icon "Save Edit" at bounding box center [810, 225] width 5 height 5
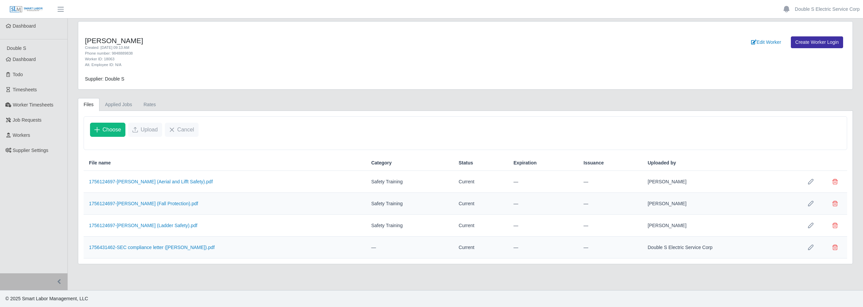
click at [814, 245] on button "Row Edit" at bounding box center [810, 247] width 13 height 13
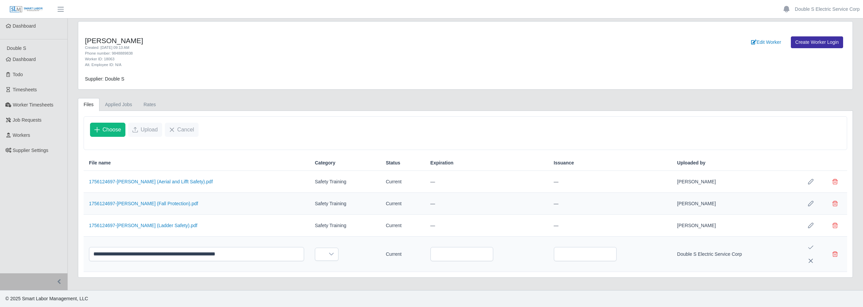
click at [334, 254] on icon at bounding box center [331, 254] width 5 height 3
click at [348, 213] on span "Good Guys Letter" at bounding box center [340, 212] width 37 height 7
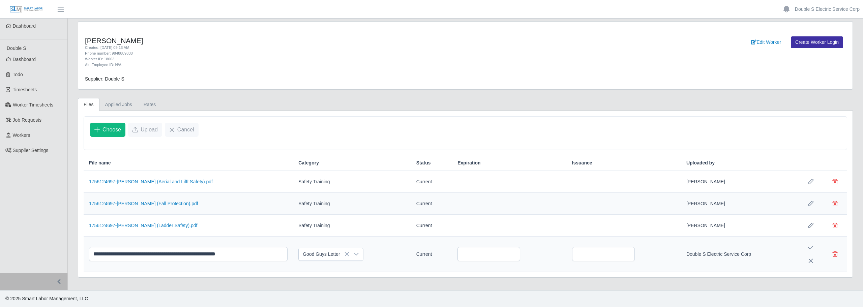
click at [808, 250] on button "Save Edit" at bounding box center [810, 247] width 13 height 13
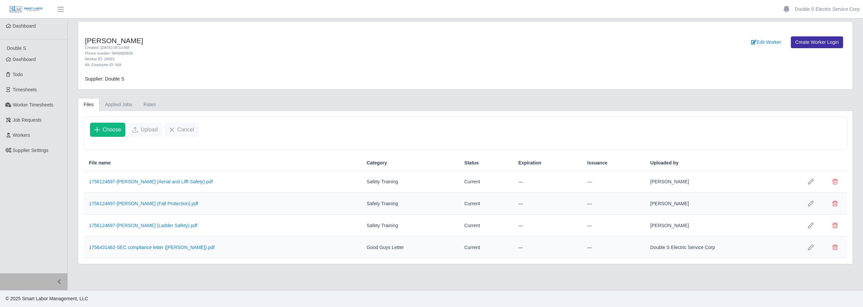
click at [114, 127] on span "Choose" at bounding box center [112, 130] width 19 height 8
click at [114, 126] on button "Choose" at bounding box center [107, 130] width 35 height 14
click at [125, 104] on link "Applied Jobs" at bounding box center [118, 104] width 38 height 13
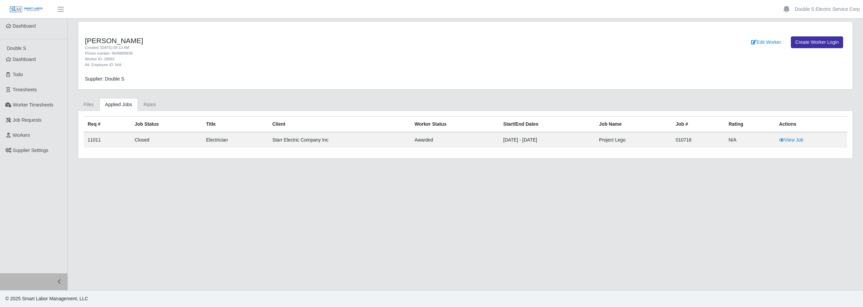
click at [198, 213] on main "Mariano Nieves Rivera Created: 08/20/2025 09:13 AM Phone number: 9848889838 Wor…" at bounding box center [466, 155] width 796 height 272
click at [31, 137] on link "Workers" at bounding box center [33, 135] width 67 height 15
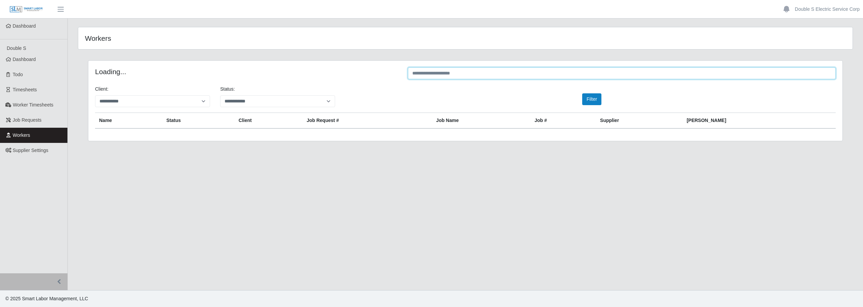
click at [433, 74] on input "text" at bounding box center [622, 73] width 428 height 12
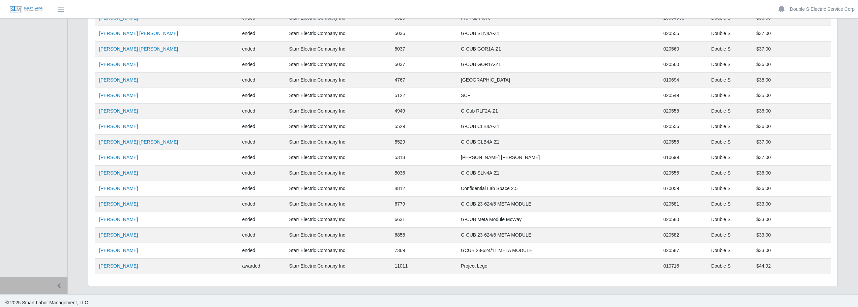
scroll to position [1146, 0]
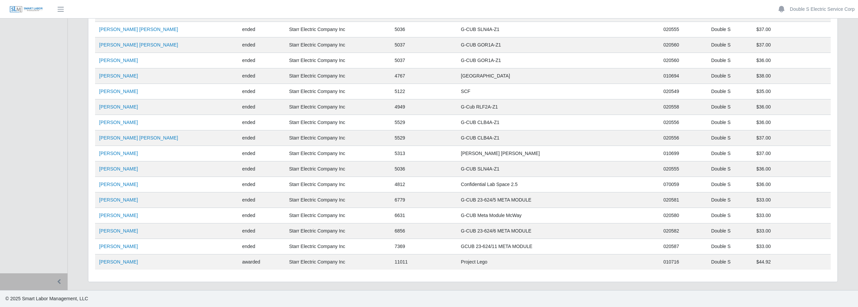
type input "****"
click at [122, 263] on link "[PERSON_NAME]" at bounding box center [118, 261] width 39 height 5
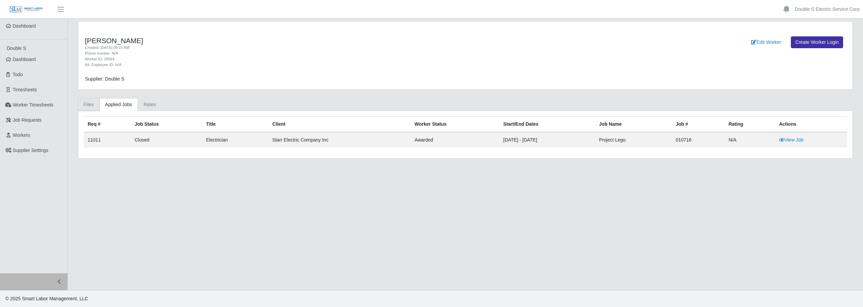
click at [87, 106] on link "Files" at bounding box center [89, 104] width 22 height 13
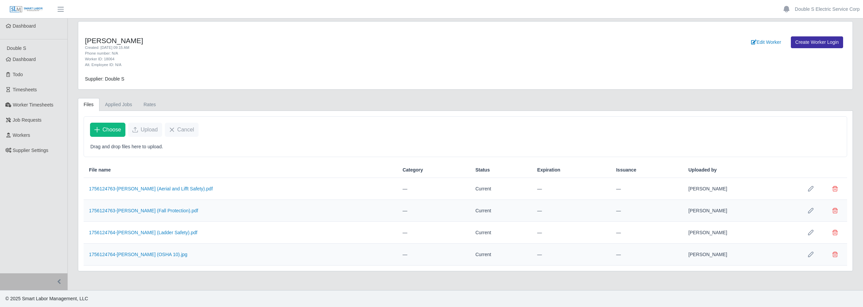
click at [107, 127] on span "Choose" at bounding box center [112, 130] width 19 height 8
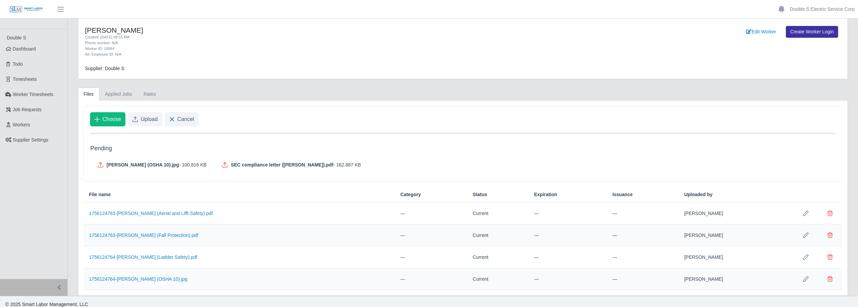
scroll to position [16, 0]
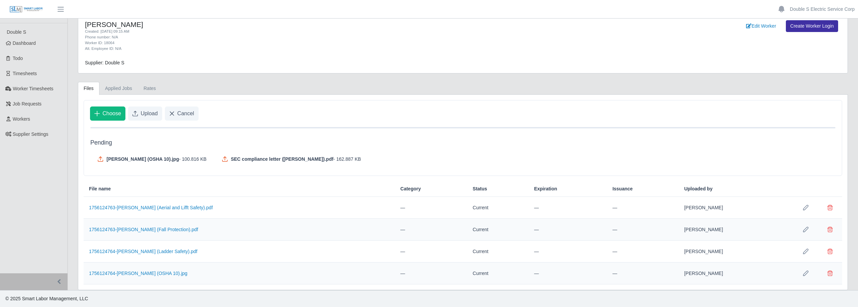
click at [175, 114] on button "Cancel" at bounding box center [182, 114] width 34 height 14
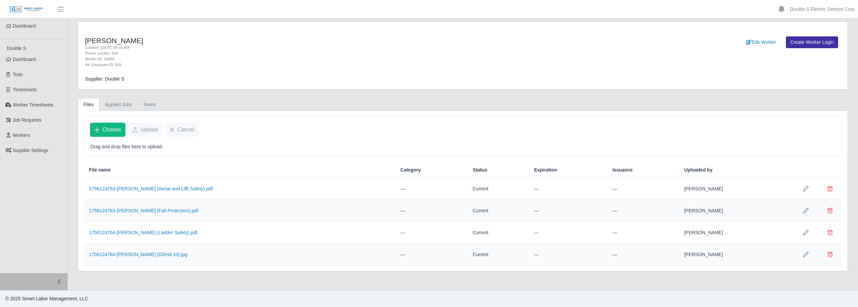
scroll to position [0, 0]
click at [109, 129] on span "Choose" at bounding box center [112, 130] width 19 height 8
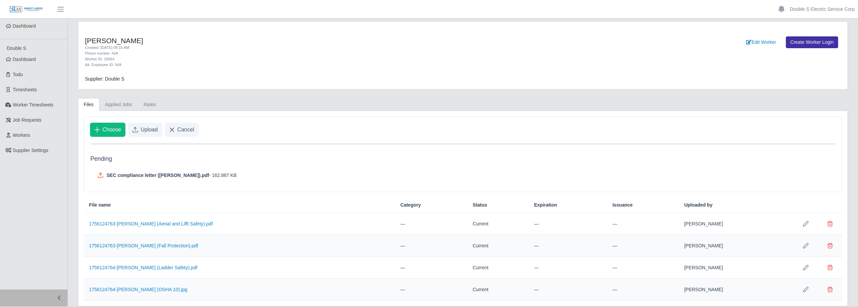
scroll to position [16, 0]
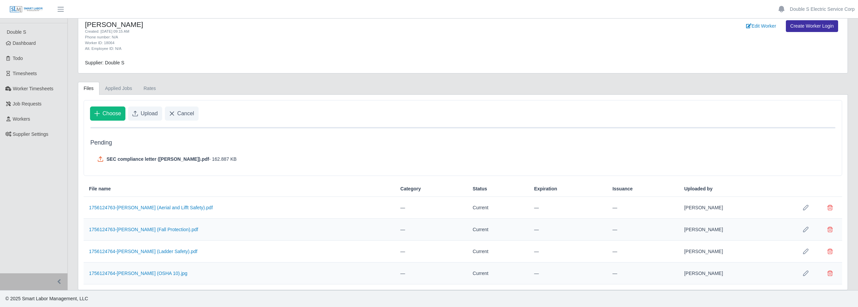
click at [141, 114] on span "Upload" at bounding box center [149, 114] width 17 height 8
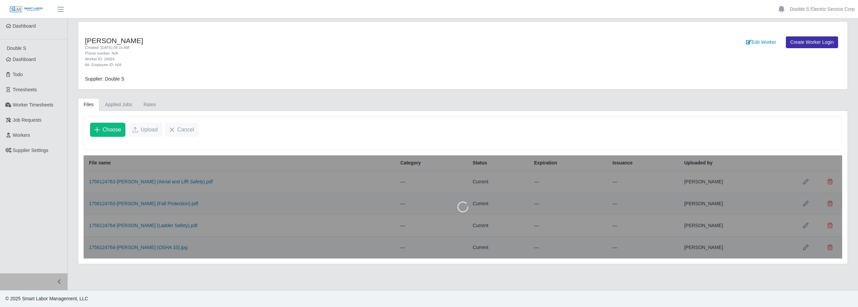
scroll to position [0, 0]
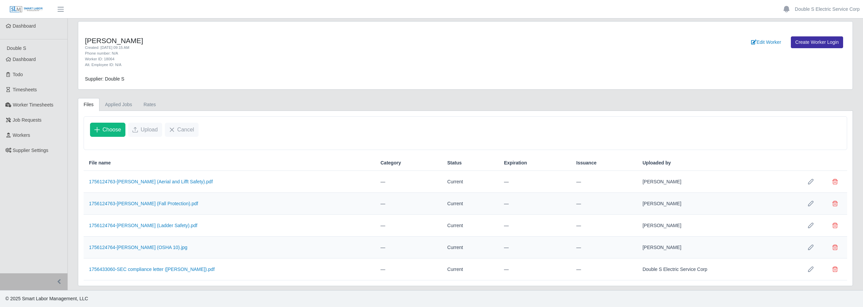
click at [812, 184] on icon "Row Edit" at bounding box center [810, 181] width 5 height 5
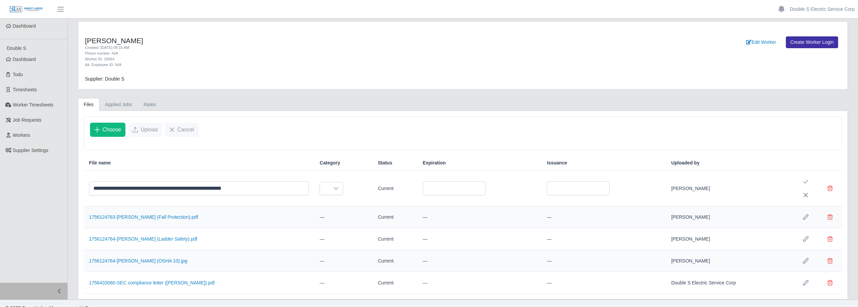
click at [335, 190] on icon at bounding box center [336, 188] width 5 height 5
click at [346, 228] on span "Safety Training" at bounding box center [342, 230] width 31 height 7
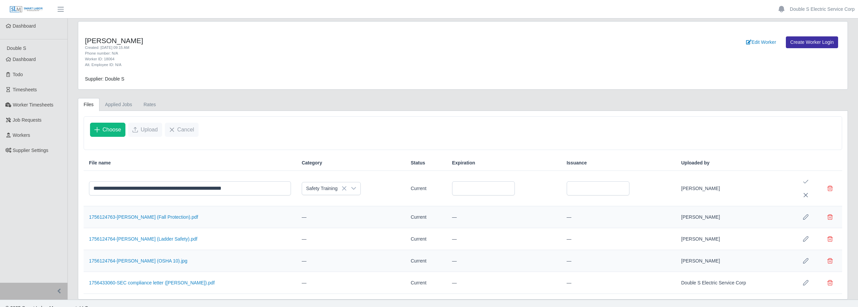
click at [807, 184] on icon "Save Edit" at bounding box center [805, 181] width 5 height 5
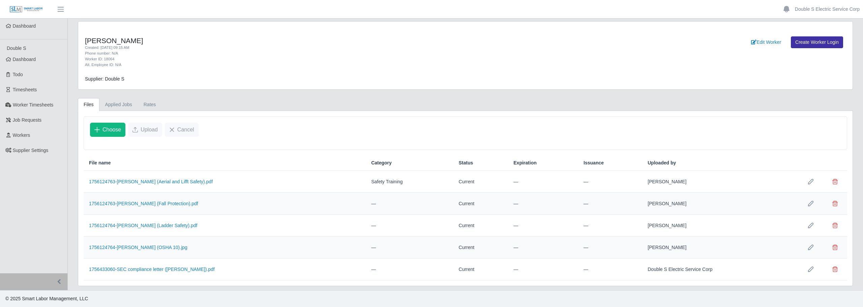
click at [810, 202] on icon "Row Edit" at bounding box center [810, 203] width 5 height 5
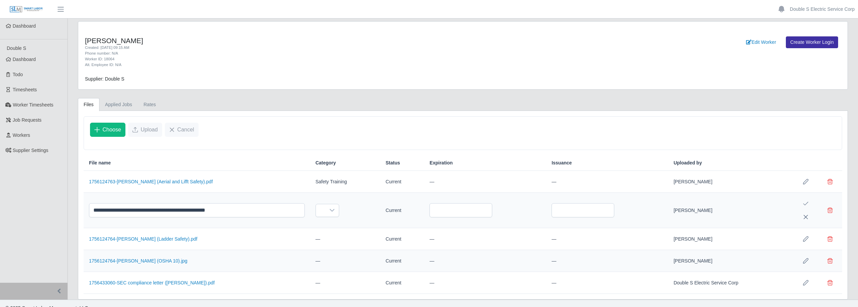
click at [337, 207] on div at bounding box center [331, 210] width 13 height 12
click at [344, 249] on span "Safety Training" at bounding box center [338, 252] width 31 height 7
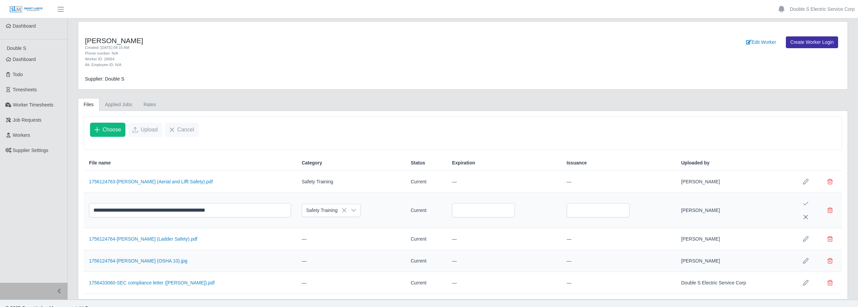
click at [808, 204] on icon "Save Edit" at bounding box center [805, 203] width 5 height 5
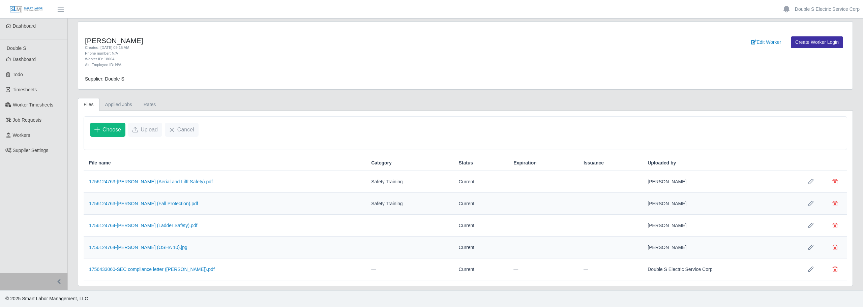
click at [809, 228] on icon "Row Edit" at bounding box center [810, 225] width 5 height 5
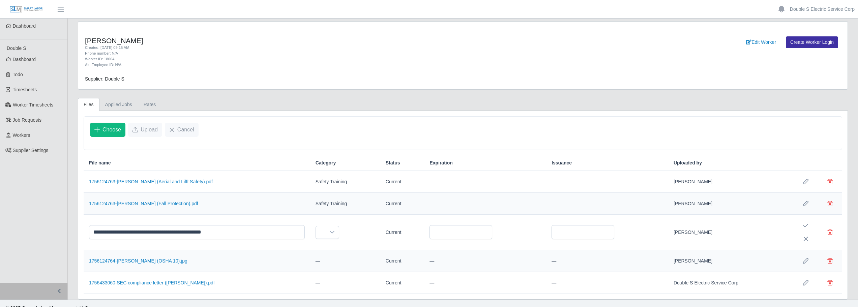
click at [332, 236] on div at bounding box center [331, 232] width 13 height 12
click at [338, 178] on span "Safety Training" at bounding box center [338, 179] width 31 height 7
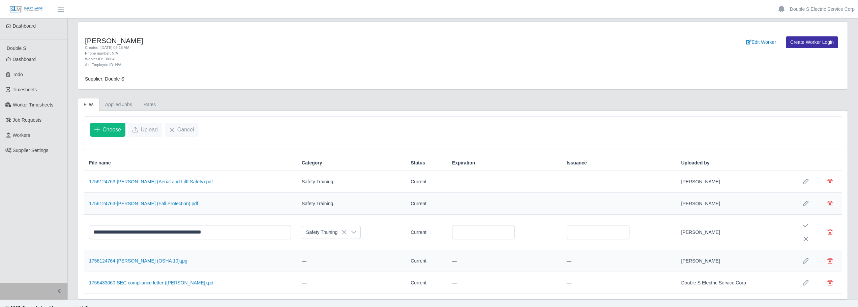
click at [806, 224] on icon "Save Edit" at bounding box center [805, 225] width 5 height 5
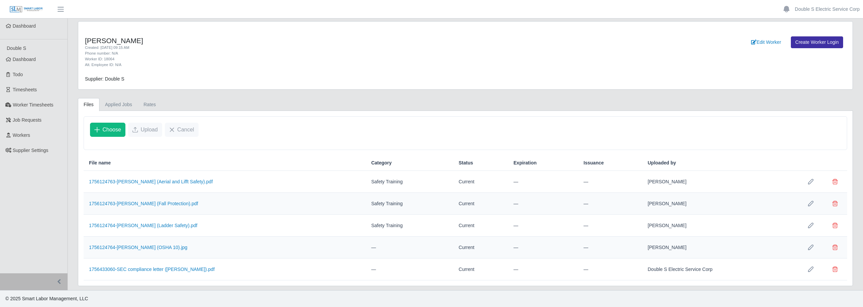
click at [812, 249] on icon "Row Edit" at bounding box center [810, 247] width 5 height 5
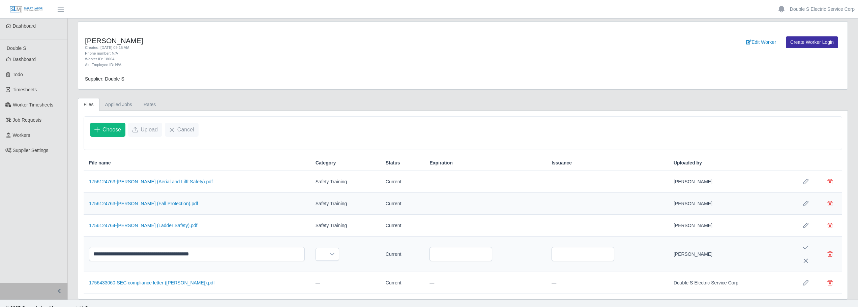
click at [334, 254] on icon at bounding box center [331, 254] width 5 height 5
click at [339, 196] on li "Safety Training" at bounding box center [357, 201] width 76 height 12
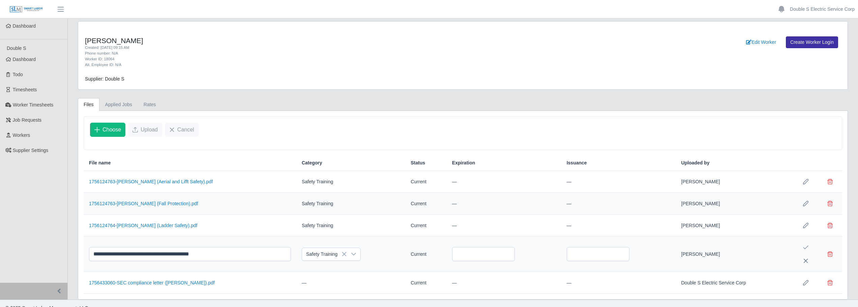
click at [805, 247] on icon "Save Edit" at bounding box center [805, 247] width 5 height 5
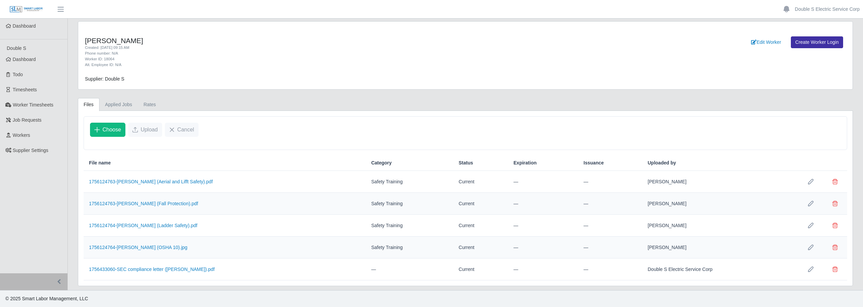
click at [810, 247] on icon "Row Edit" at bounding box center [810, 247] width 5 height 5
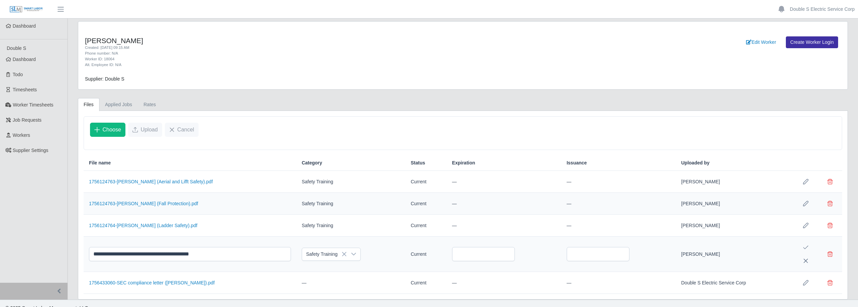
click at [354, 254] on icon at bounding box center [353, 254] width 5 height 3
click at [335, 242] on li "Osha 10" at bounding box center [344, 240] width 76 height 12
click at [803, 248] on button "Save Edit" at bounding box center [805, 247] width 13 height 13
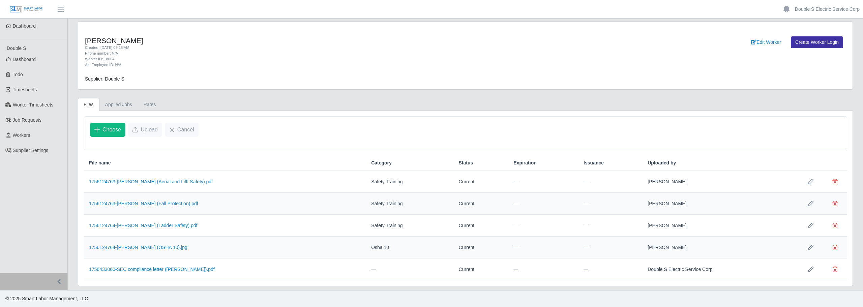
click at [815, 273] on button "Row Edit" at bounding box center [810, 269] width 13 height 13
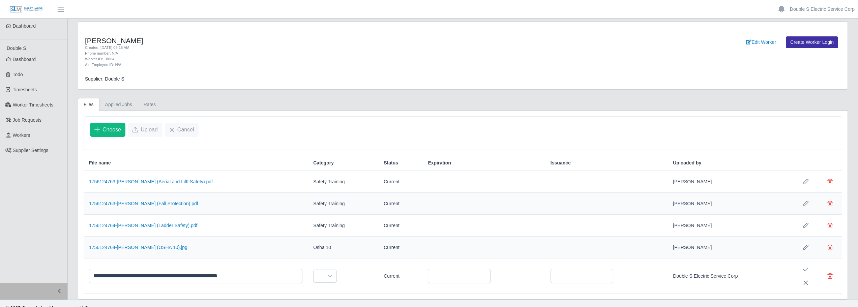
click at [333, 279] on icon at bounding box center [329, 275] width 5 height 5
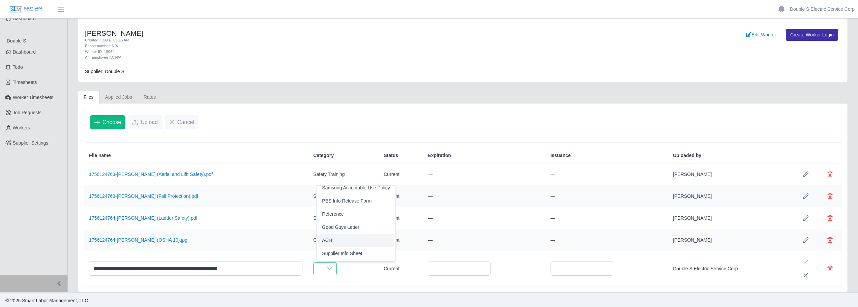
scroll to position [9, 0]
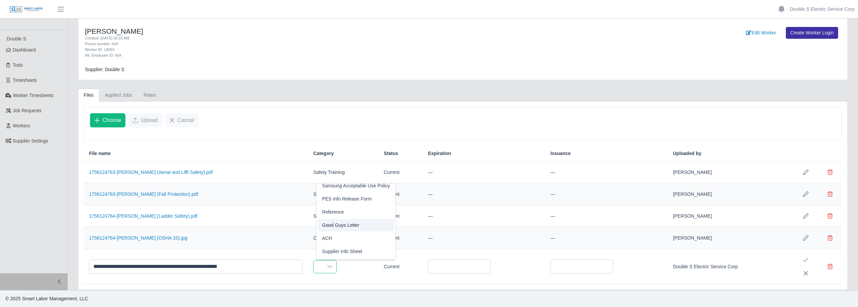
click at [348, 226] on span "Good Guys Letter" at bounding box center [340, 225] width 37 height 7
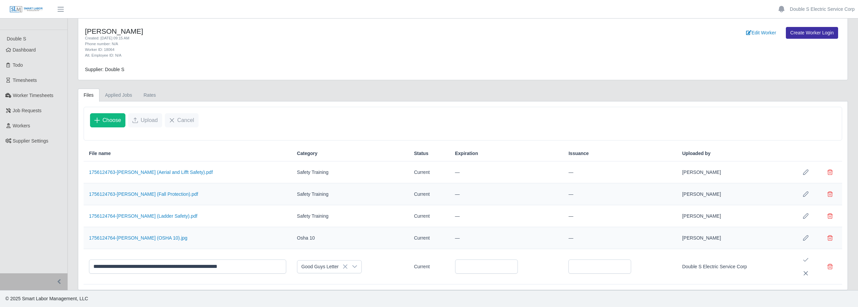
click at [805, 259] on icon "Save Edit" at bounding box center [805, 259] width 5 height 5
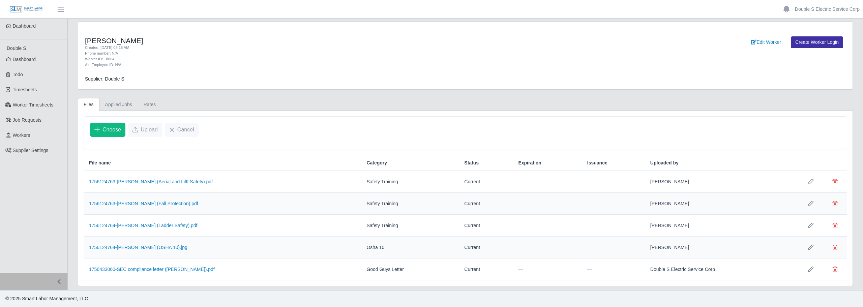
click at [287, 95] on div "Luis Rodriguez Created: 08/20/2025 09:15 AM Phone number: N/A Worker ID: 18064 …" at bounding box center [465, 153] width 785 height 265
click at [45, 197] on ul "Dashboard Double S Dashboard Todo Timesheets Worker Timesheets Job Requests Wor…" at bounding box center [33, 146] width 67 height 255
click at [29, 137] on span "Workers" at bounding box center [22, 135] width 18 height 5
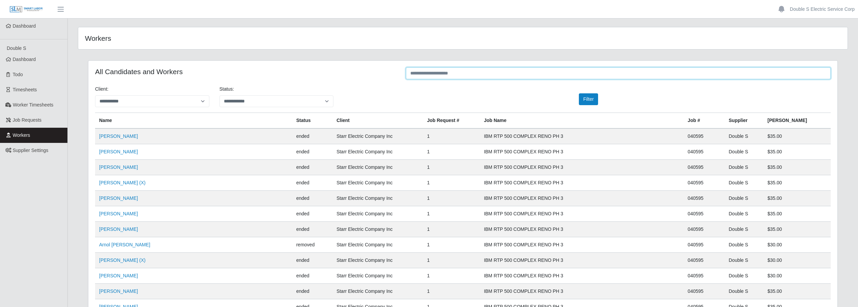
click at [445, 71] on input "text" at bounding box center [618, 73] width 425 height 12
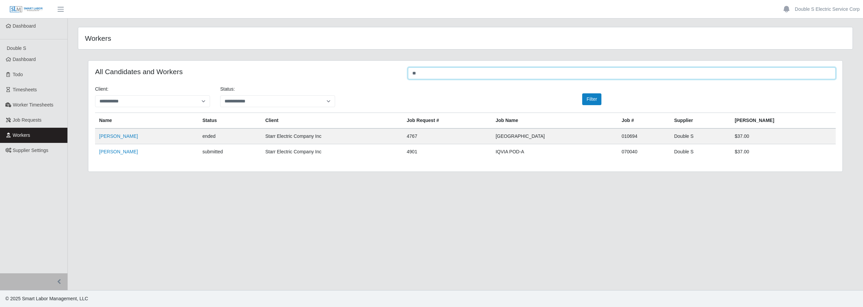
type input "*"
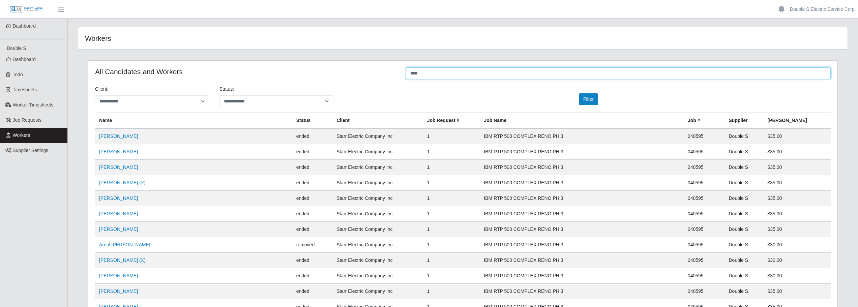
type input "****"
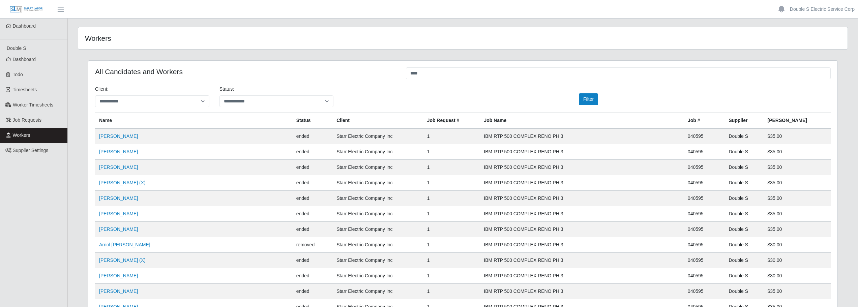
click at [23, 57] on span "Dashboard" at bounding box center [24, 59] width 23 height 5
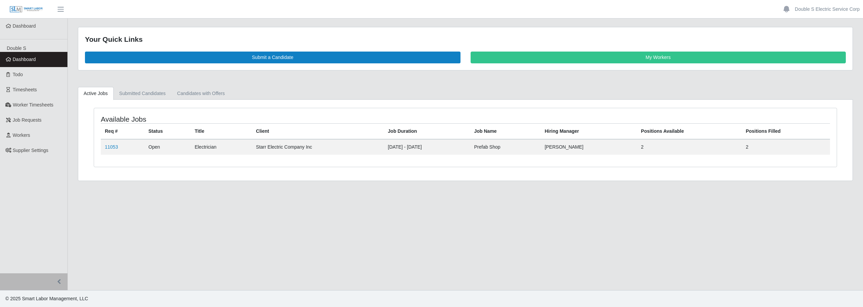
click at [24, 133] on span "Workers" at bounding box center [22, 135] width 18 height 5
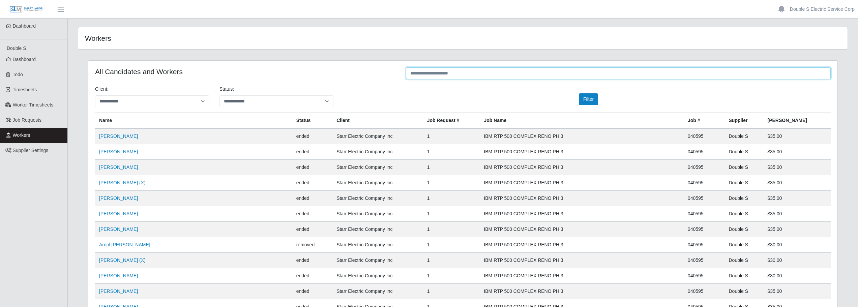
click at [425, 73] on input "text" at bounding box center [618, 73] width 425 height 12
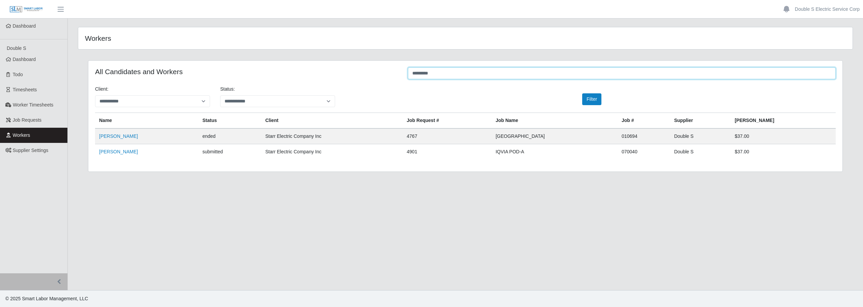
type input "*********"
